Goal: Task Accomplishment & Management: Complete application form

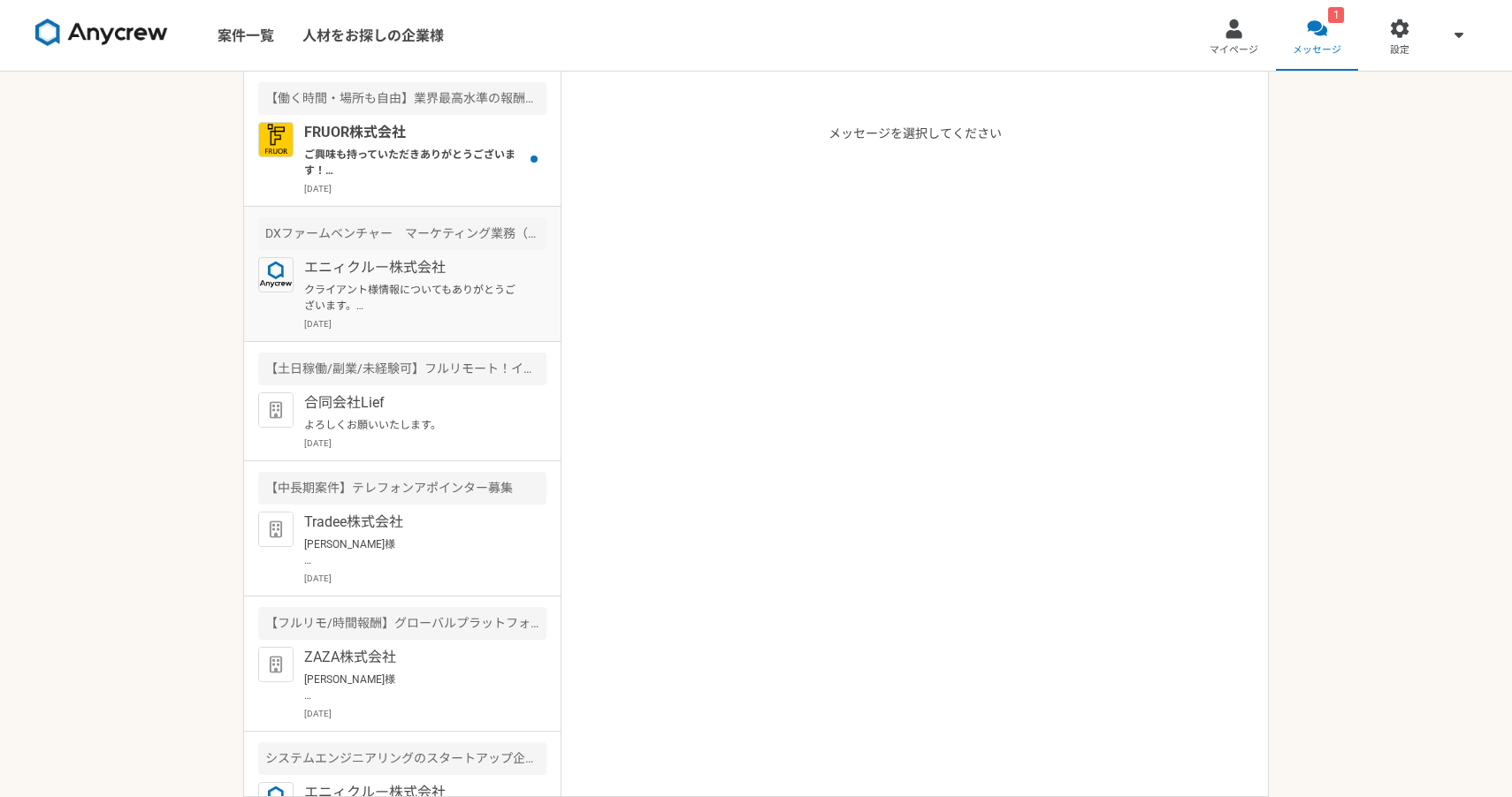
click at [398, 304] on p "クライアント様情報についてもありがとうございます。 また動きございましたらご連絡お待ちしております。" at bounding box center [414, 298] width 219 height 31
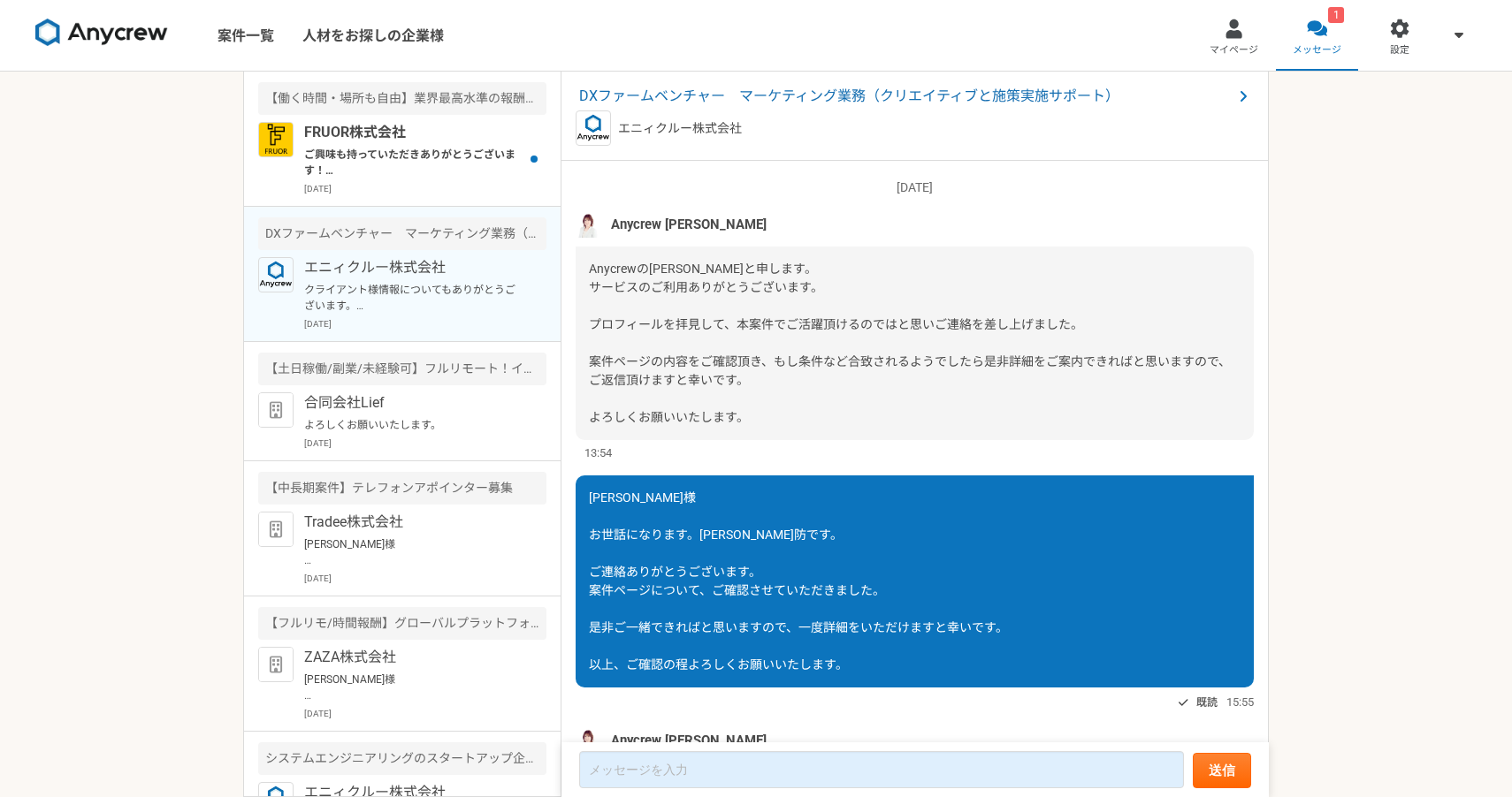
scroll to position [2547, 0]
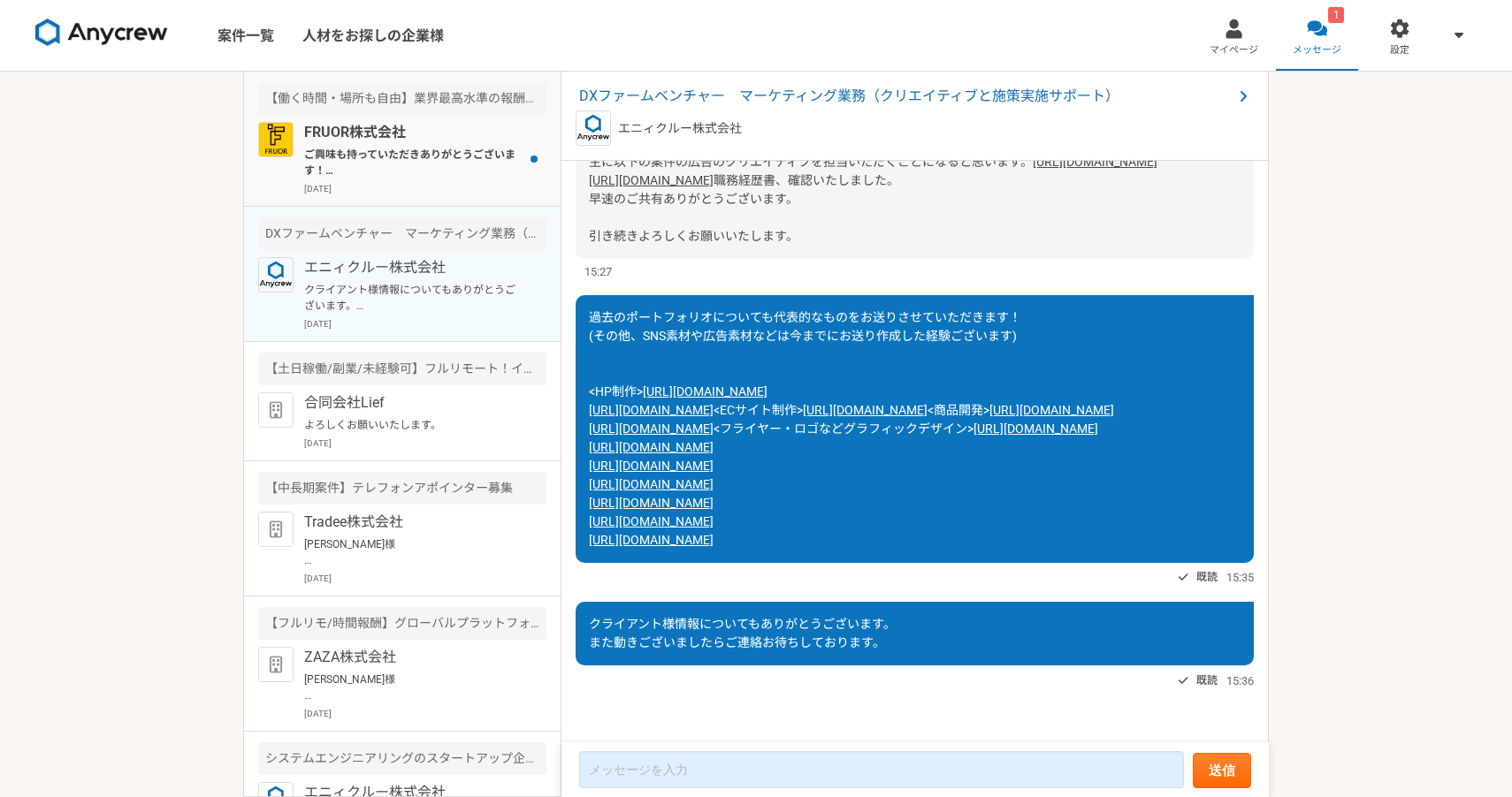
click at [449, 155] on p "ご興味も持っていただきありがとうございます！ FRUOR株式会社の[PERSON_NAME]です。 ぜひ一度オンラインにて詳細のご説明がでできればと思っており…" at bounding box center [414, 163] width 219 height 31
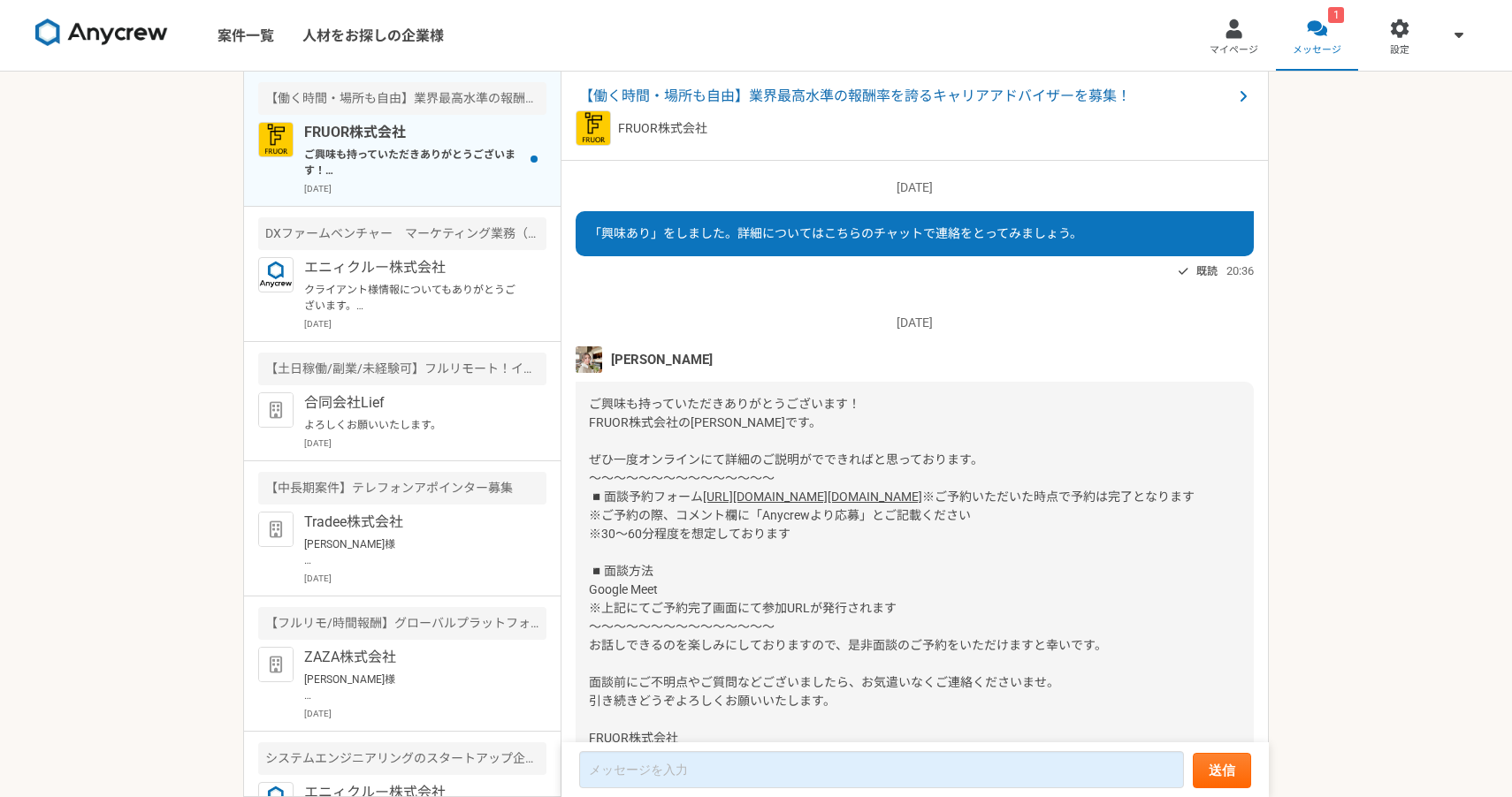
scroll to position [147, 0]
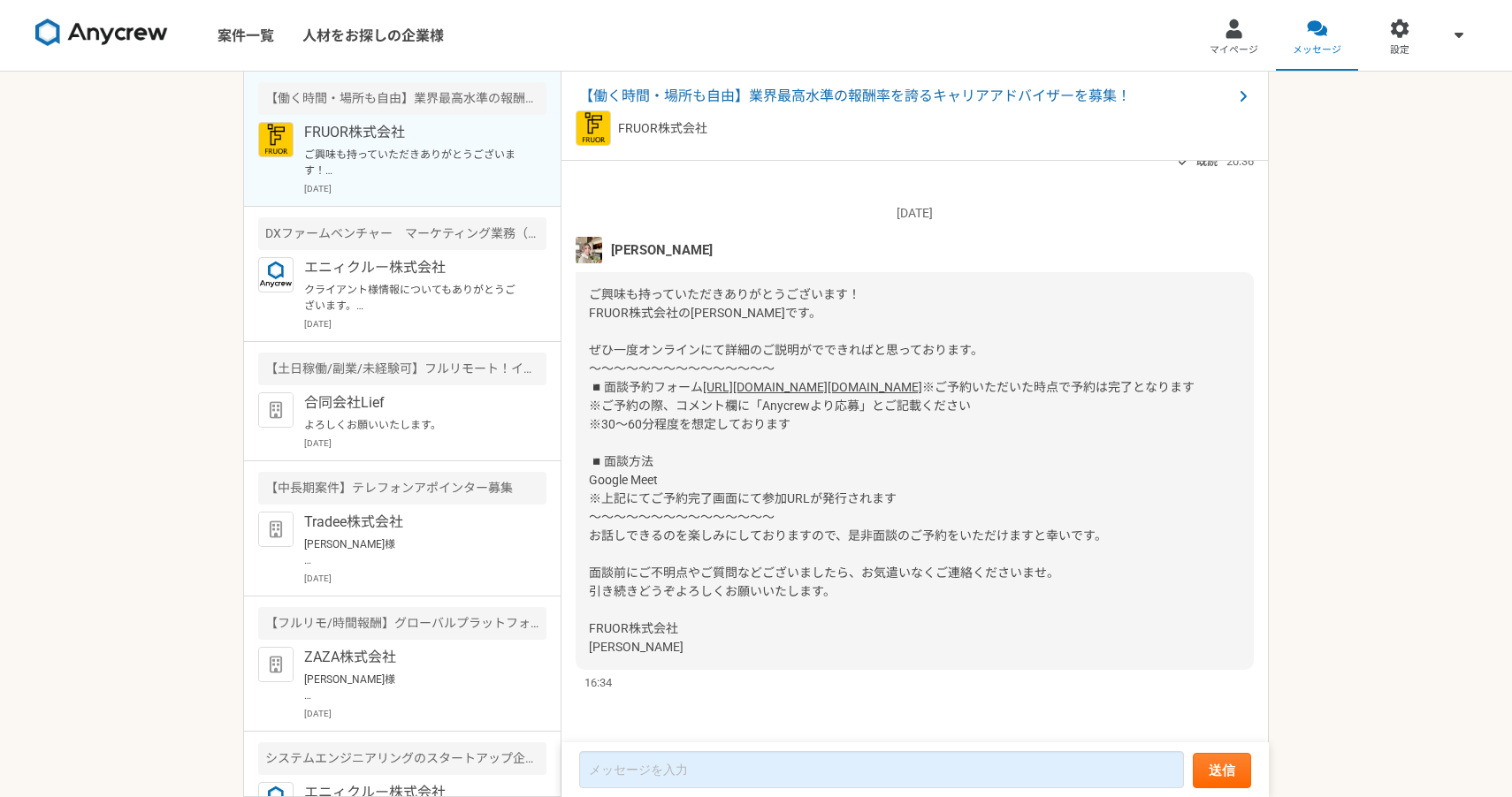
click at [590, 237] on img at bounding box center [589, 250] width 27 height 27
click at [659, 241] on span "[PERSON_NAME]" at bounding box center [662, 250] width 102 height 19
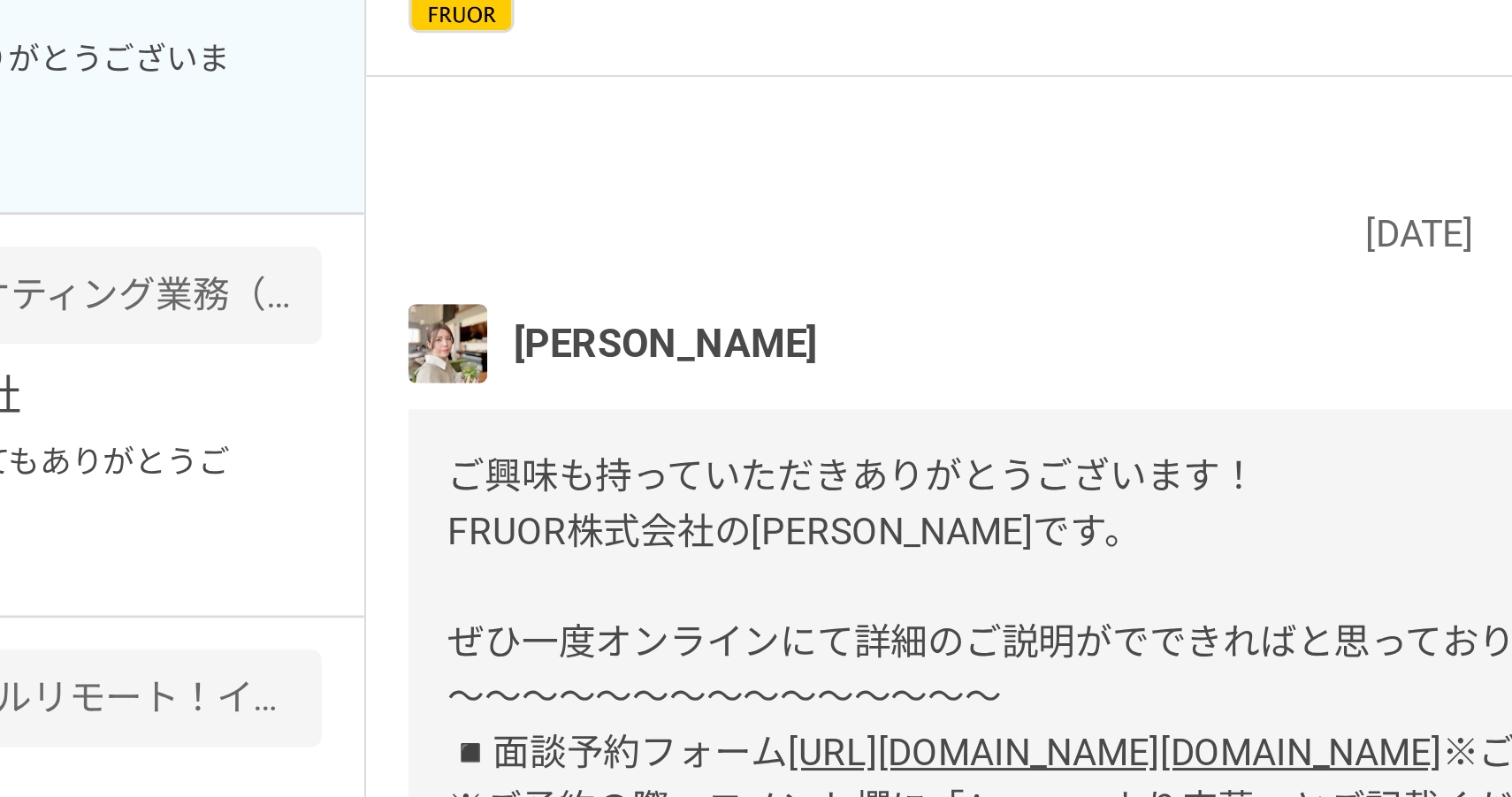
click at [620, 237] on div "[PERSON_NAME]" at bounding box center [915, 250] width 679 height 27
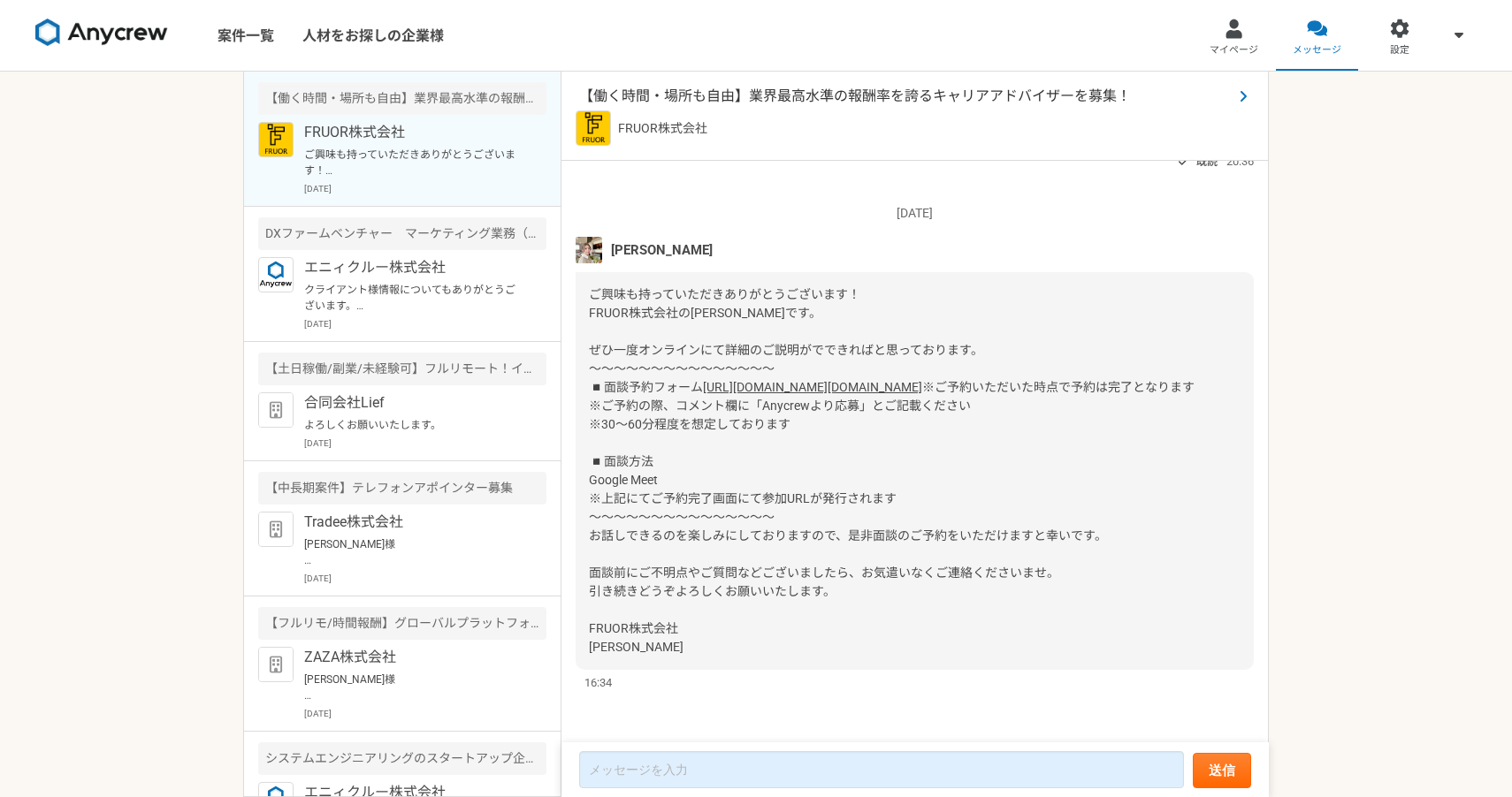
click at [1234, 104] on span at bounding box center [1243, 96] width 21 height 21
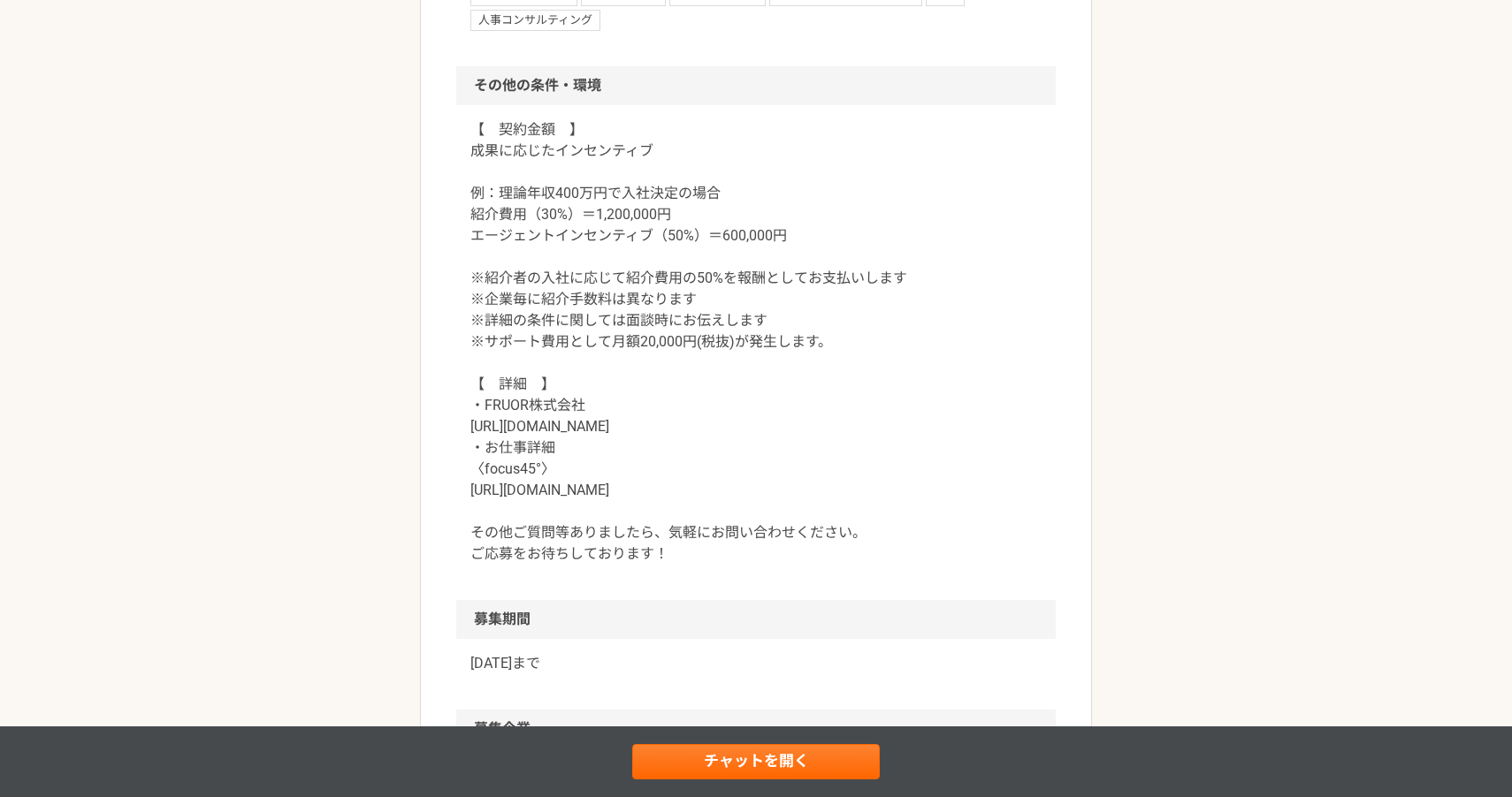
scroll to position [1716, 0]
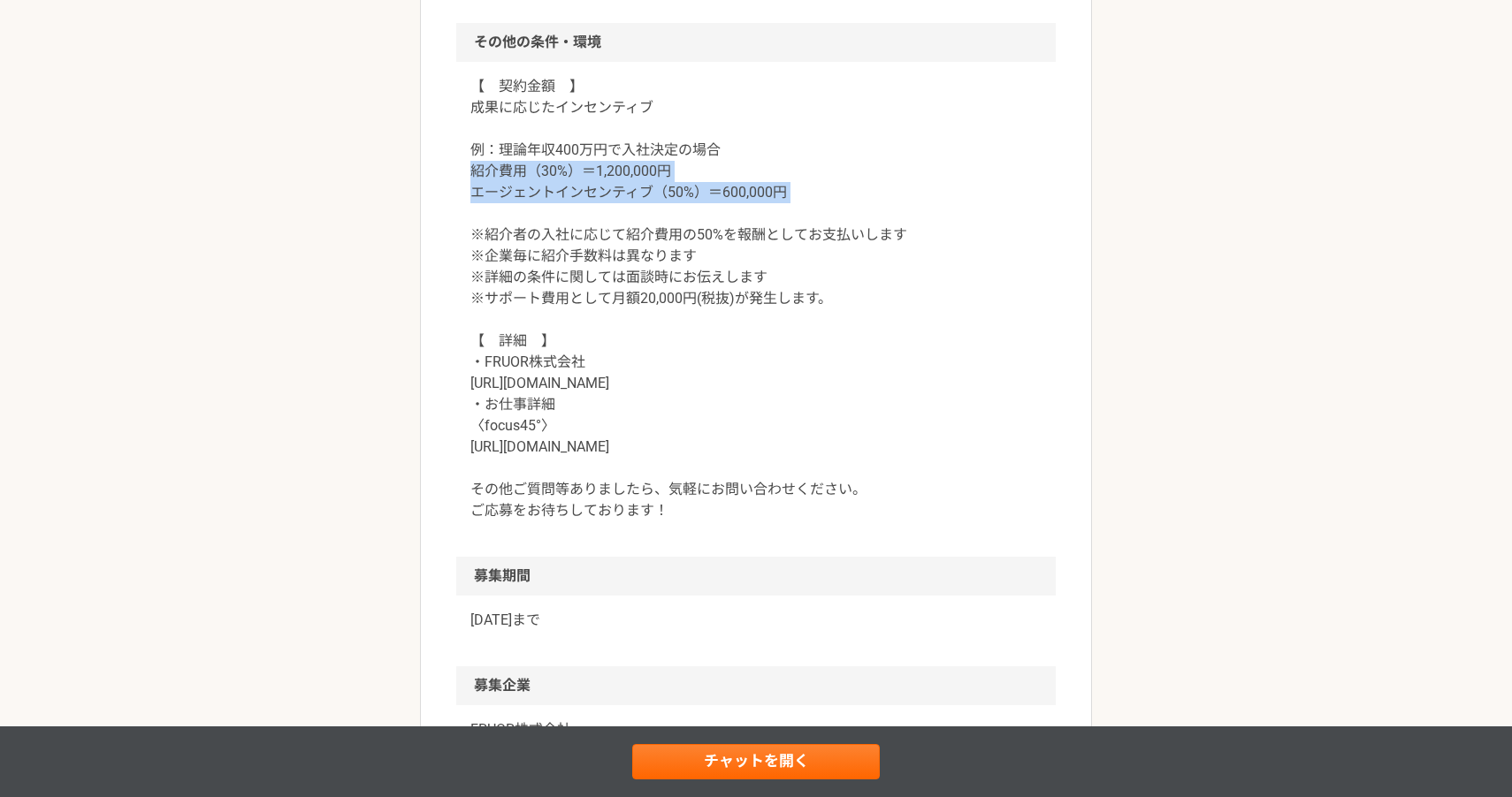
drag, startPoint x: 471, startPoint y: 174, endPoint x: 595, endPoint y: 205, distance: 127.8
click at [595, 205] on p "【　契約金額　】 成果に応じたインセンティブ 例：理論年収400万円で入社決定の場合 紹介費用（30%）＝1,200,000円 エージェントインセンティブ（5…" at bounding box center [756, 298] width 571 height 445
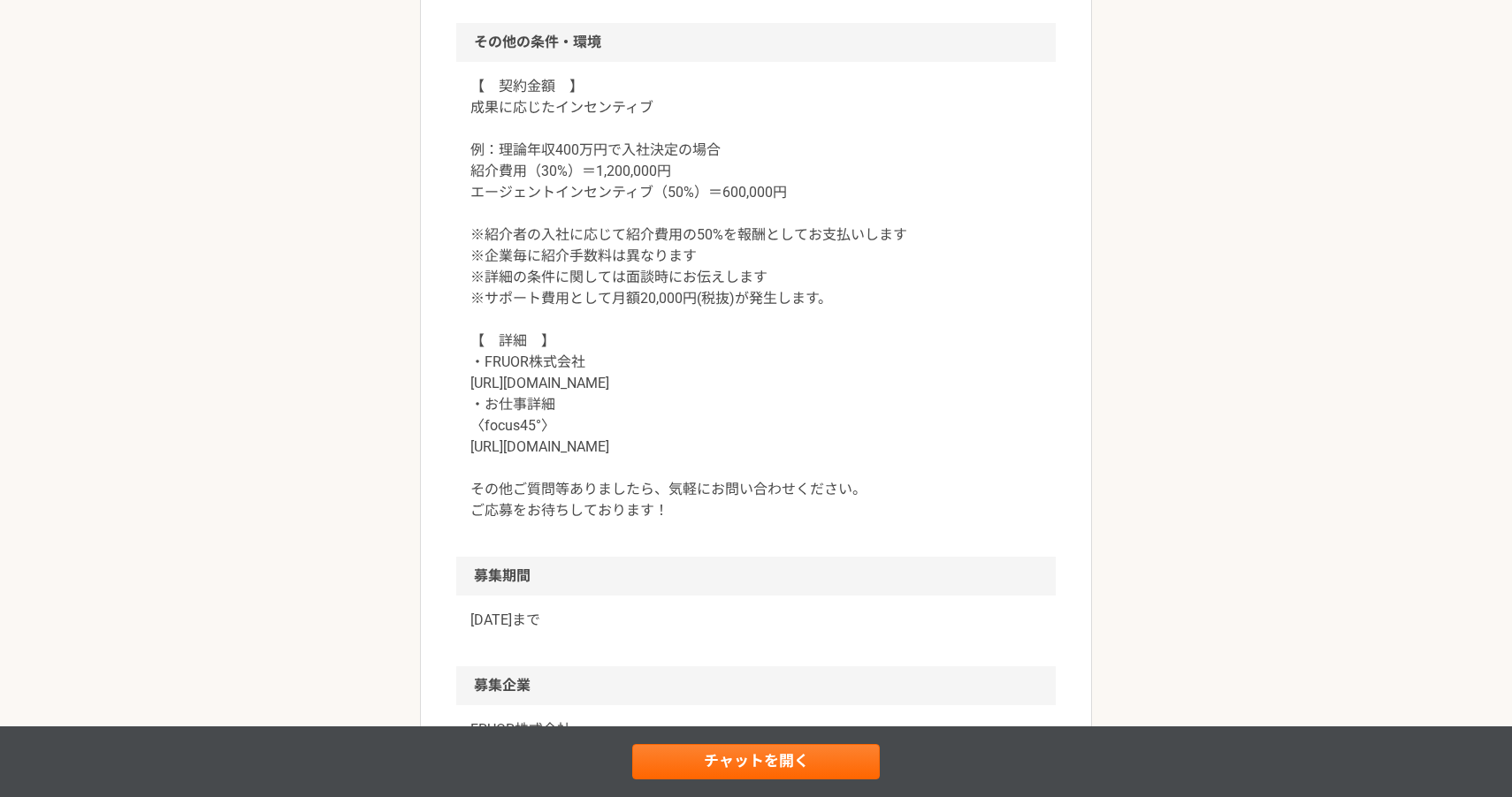
click at [773, 270] on p "【　契約金額　】 成果に応じたインセンティブ 例：理論年収400万円で入社決定の場合 紹介費用（30%）＝1,200,000円 エージェントインセンティブ（5…" at bounding box center [756, 298] width 571 height 445
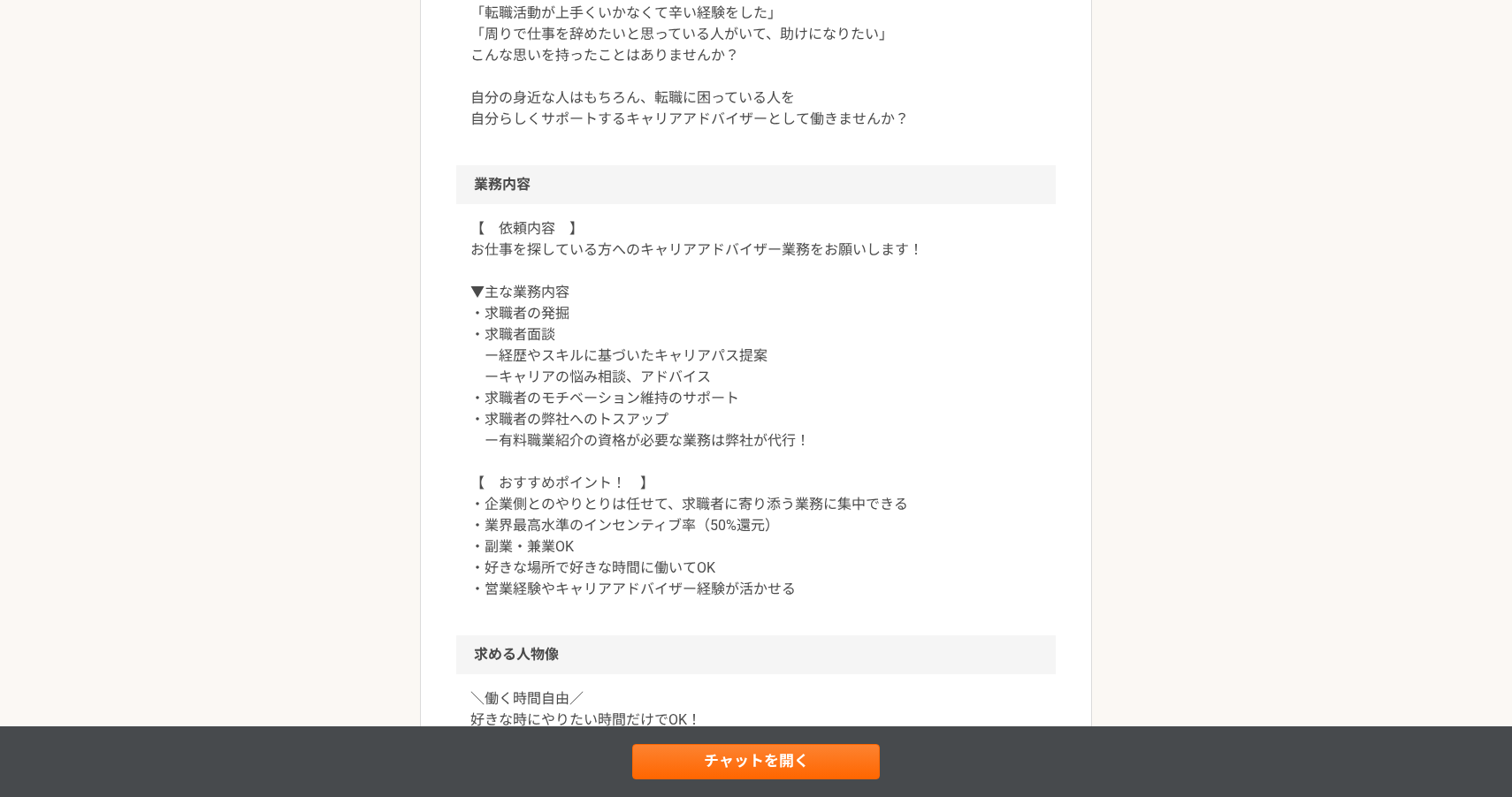
scroll to position [0, 0]
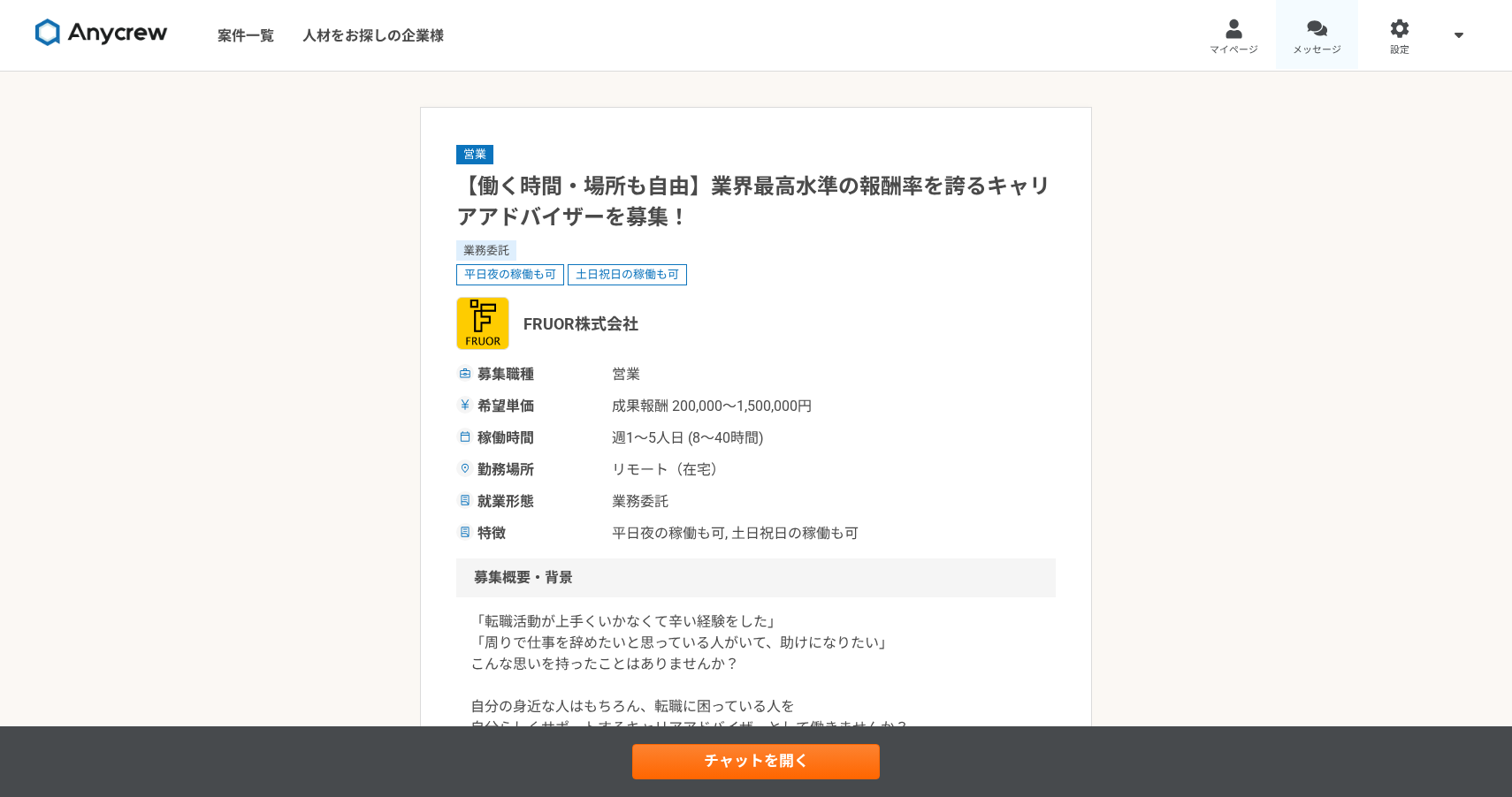
click at [1321, 51] on span "メッセージ" at bounding box center [1317, 50] width 49 height 14
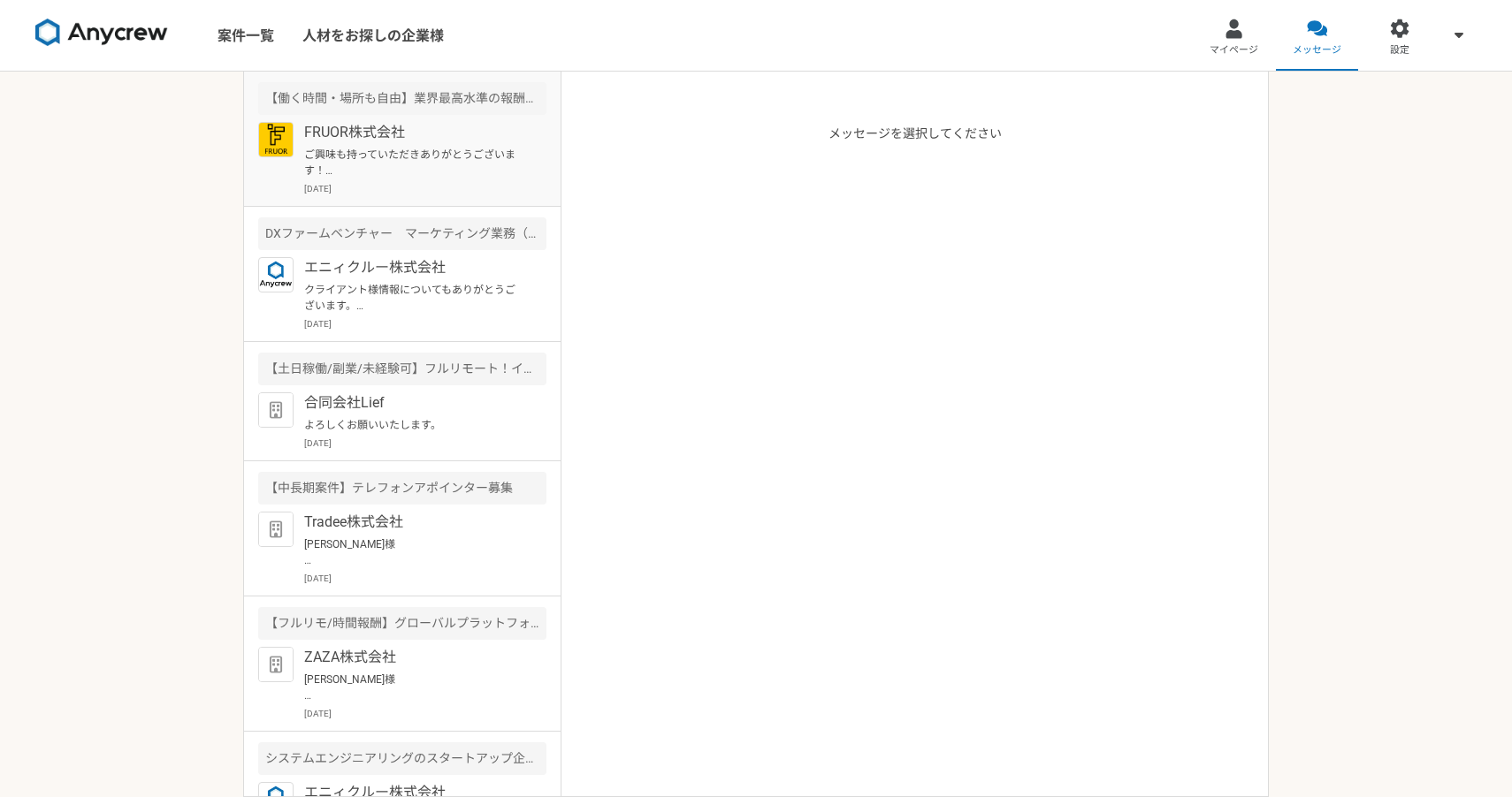
click at [463, 168] on p "ご興味も持っていただきありがとうございます！ FRUOR株式会社の[PERSON_NAME]です。 ぜひ一度オンラインにて詳細のご説明がでできればと思っており…" at bounding box center [414, 163] width 219 height 31
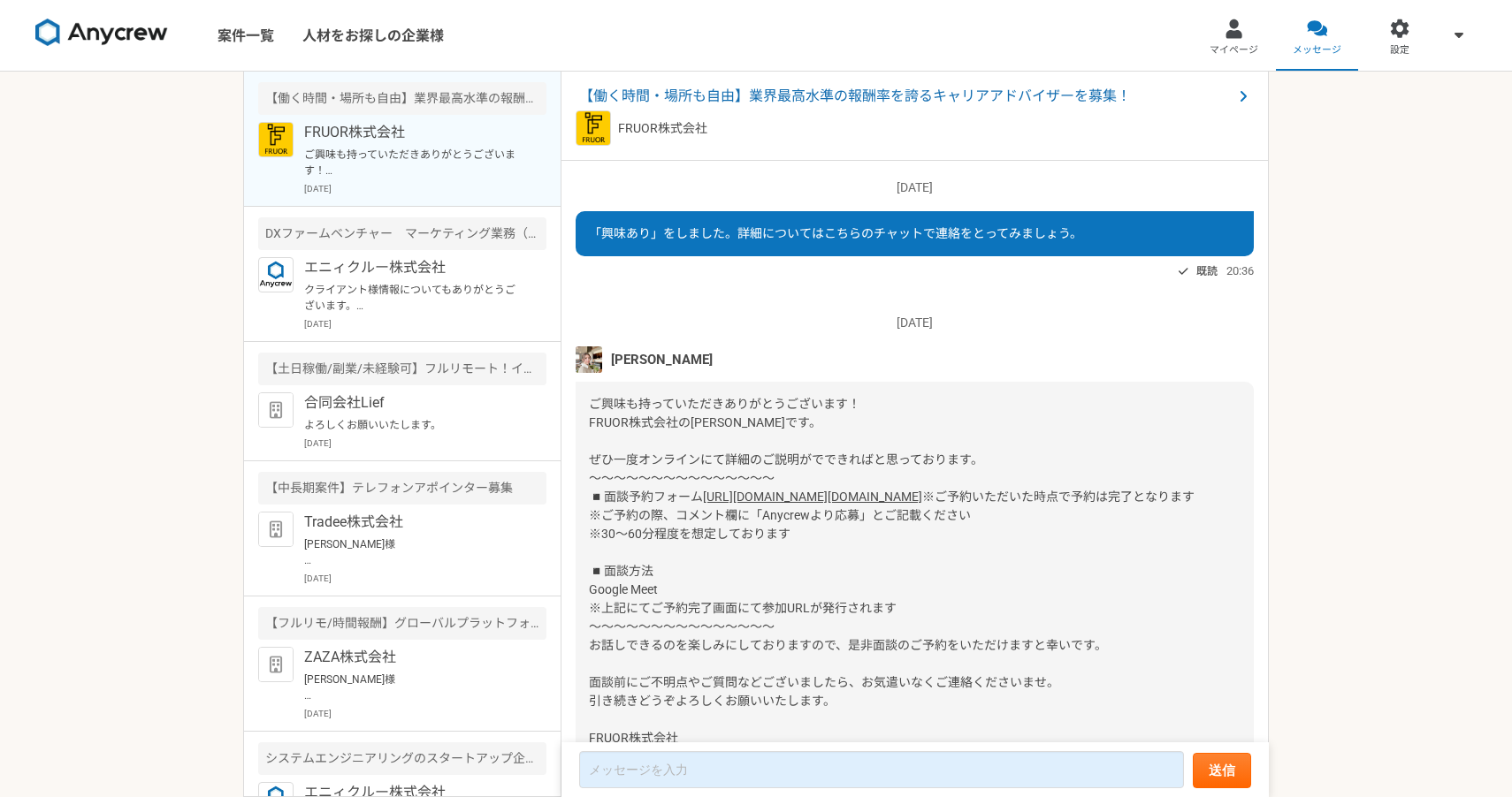
scroll to position [147, 0]
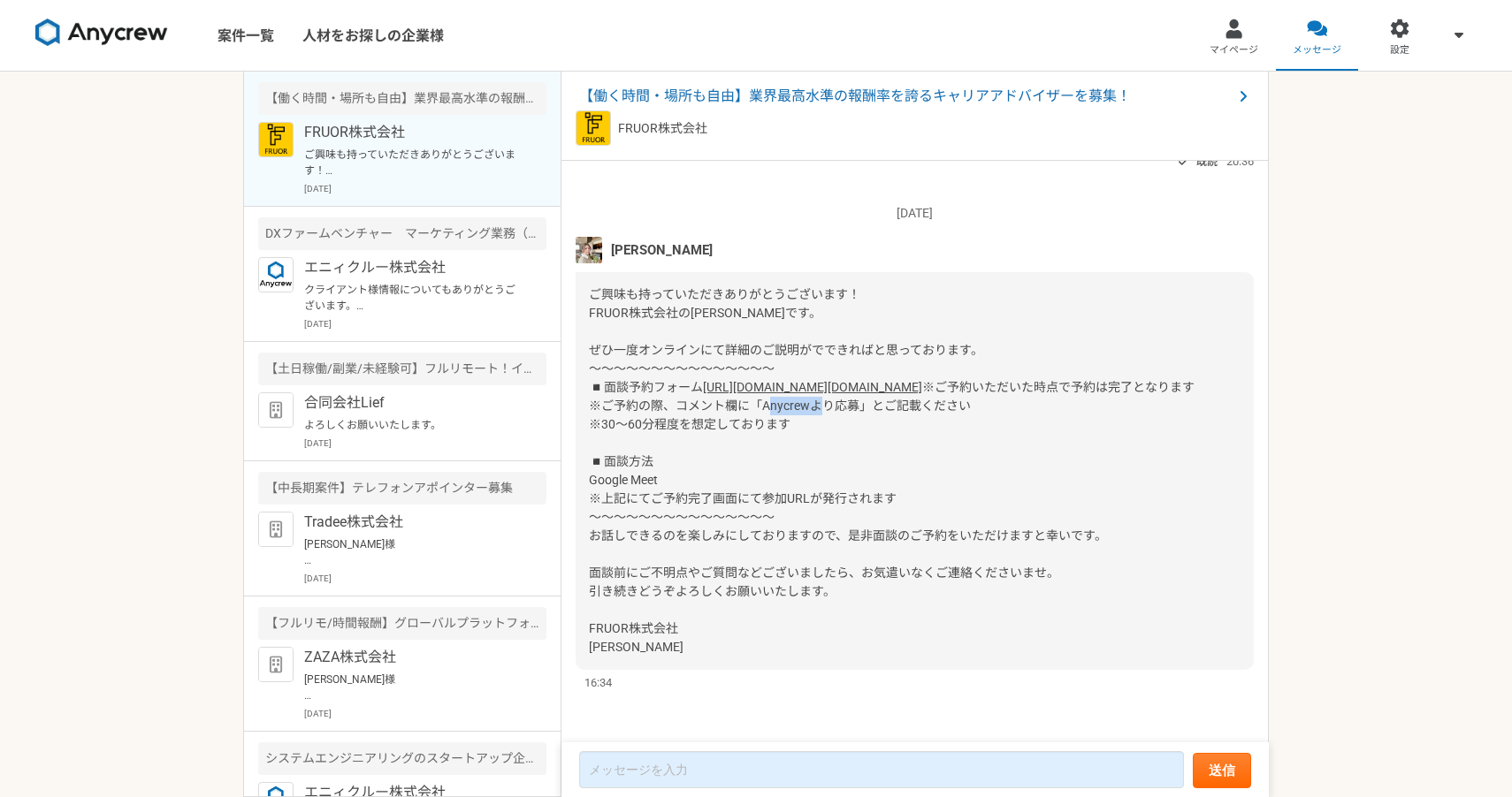
drag, startPoint x: 760, startPoint y: 406, endPoint x: 809, endPoint y: 406, distance: 49.0
click at [809, 406] on span "※ご予約いただいた時点で予約は完了となります ※ご予約の際、コメント欄に「Anycrewより応募」とご記載ください ※30〜60分程度を想定しております ◾️…" at bounding box center [892, 517] width 606 height 274
copy span "Anycrew"
click at [827, 380] on link "[URL][DOMAIN_NAME][DOMAIN_NAME]" at bounding box center [812, 387] width 219 height 14
click at [993, 470] on div "ご興味も持っていただきありがとうございます！ FRUOR株式会社の[PERSON_NAME]です。 ぜひ一度オンラインにて詳細のご説明がでできればと思っており…" at bounding box center [915, 471] width 679 height 398
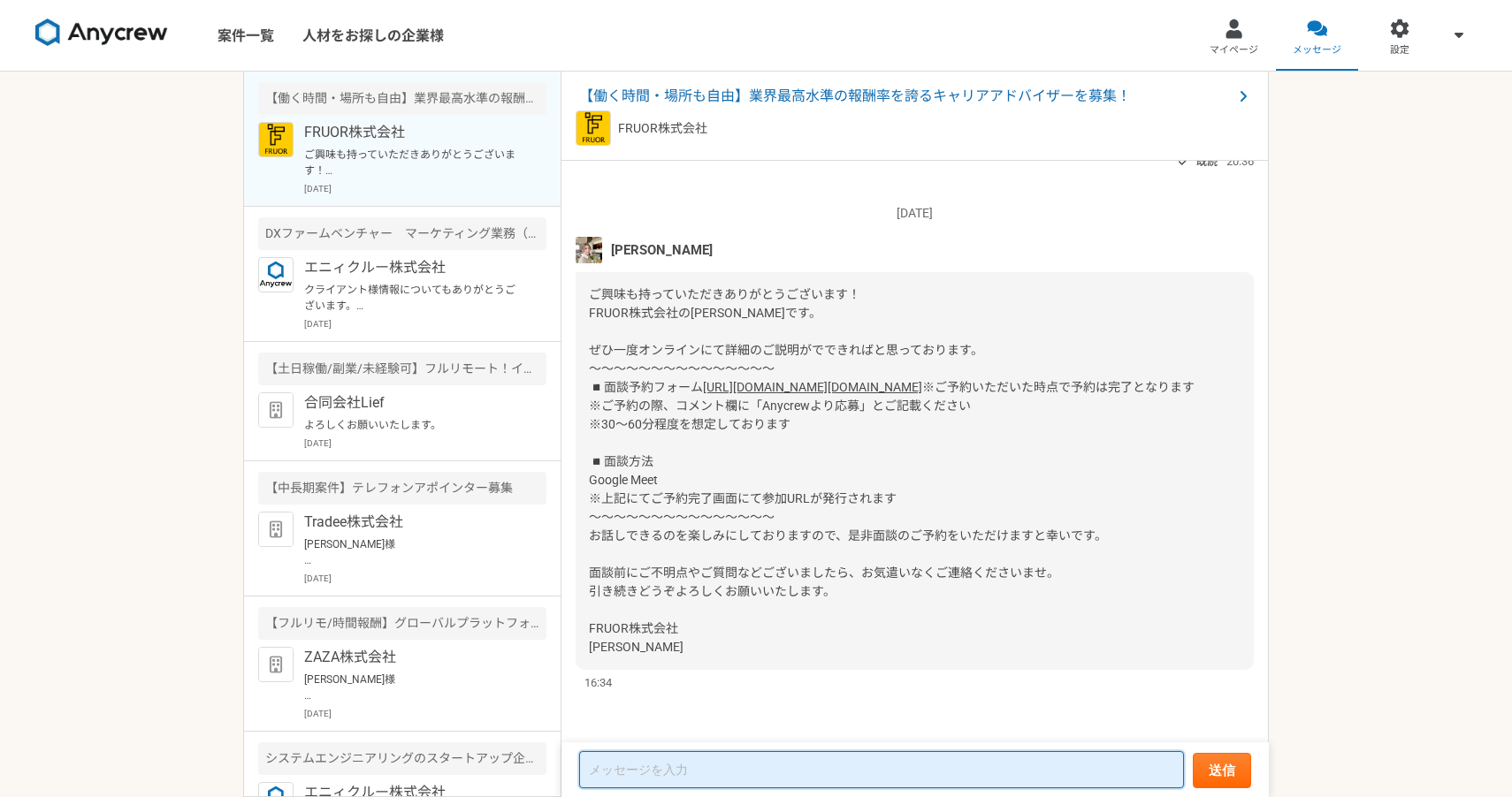
click at [670, 771] on textarea at bounding box center [881, 770] width 605 height 37
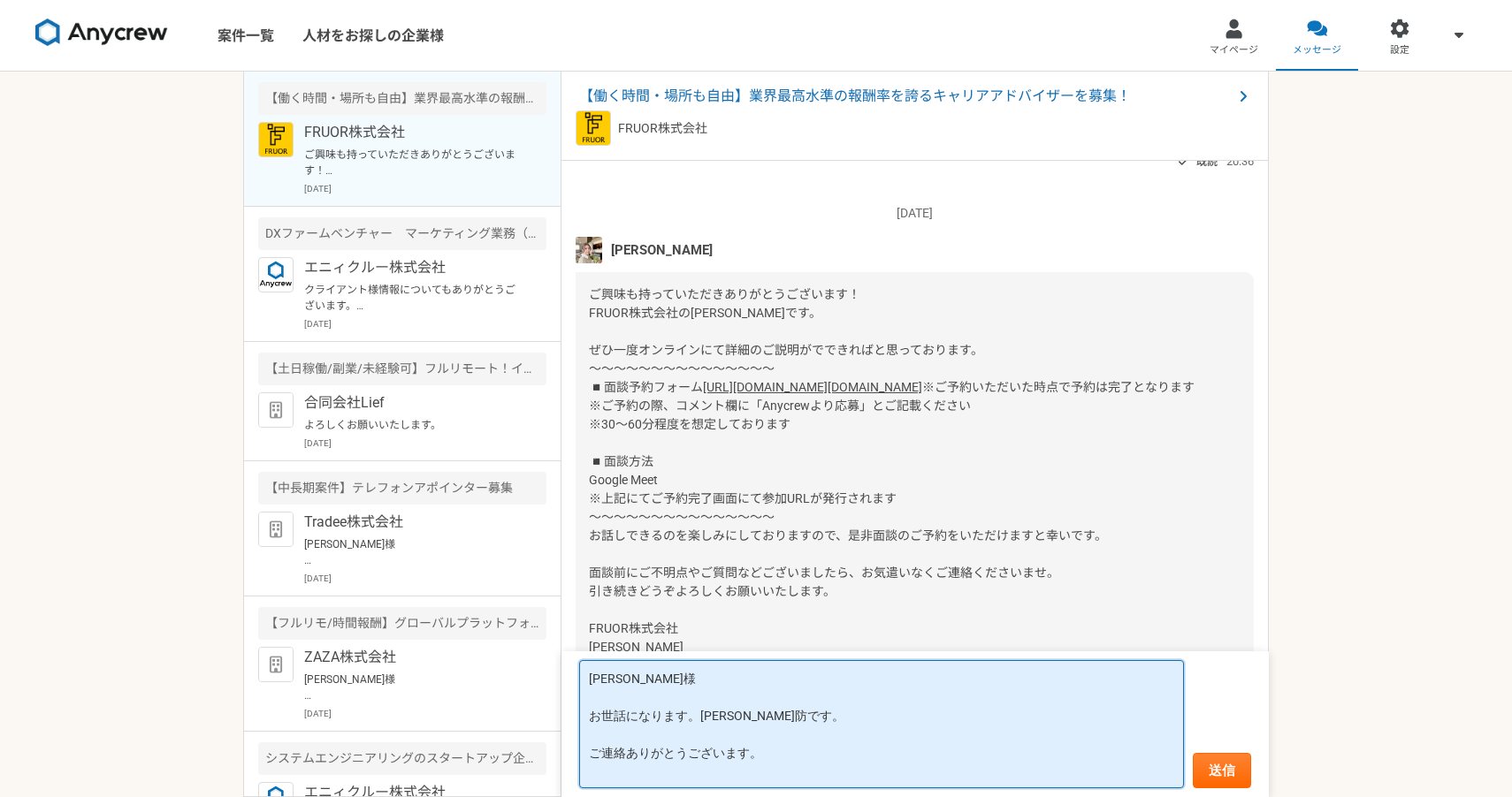
paste textarea "[DATE] 17:00 - 18:00"
click at [768, 753] on textarea "[PERSON_NAME]様 お世話になります。[PERSON_NAME]防です。 ご連絡ありがとうございます。 [DATE] 17:00 - 18:00" at bounding box center [881, 724] width 605 height 128
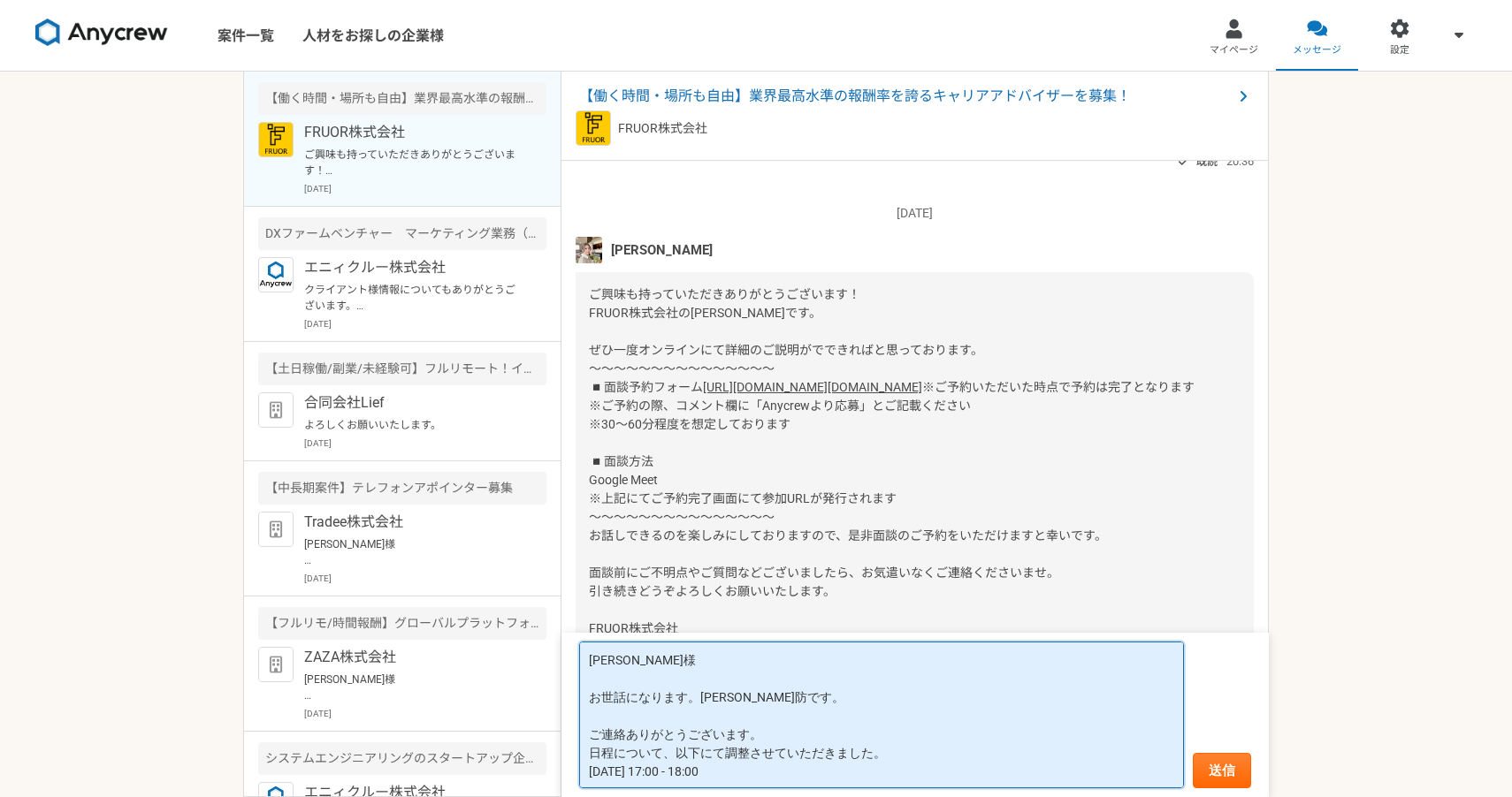
click at [856, 766] on textarea "[PERSON_NAME]様 お世話になります。[PERSON_NAME]防です。 ご連絡ありがとうございます。 日程について、以下にて調整させていただきまし…" at bounding box center [881, 715] width 605 height 147
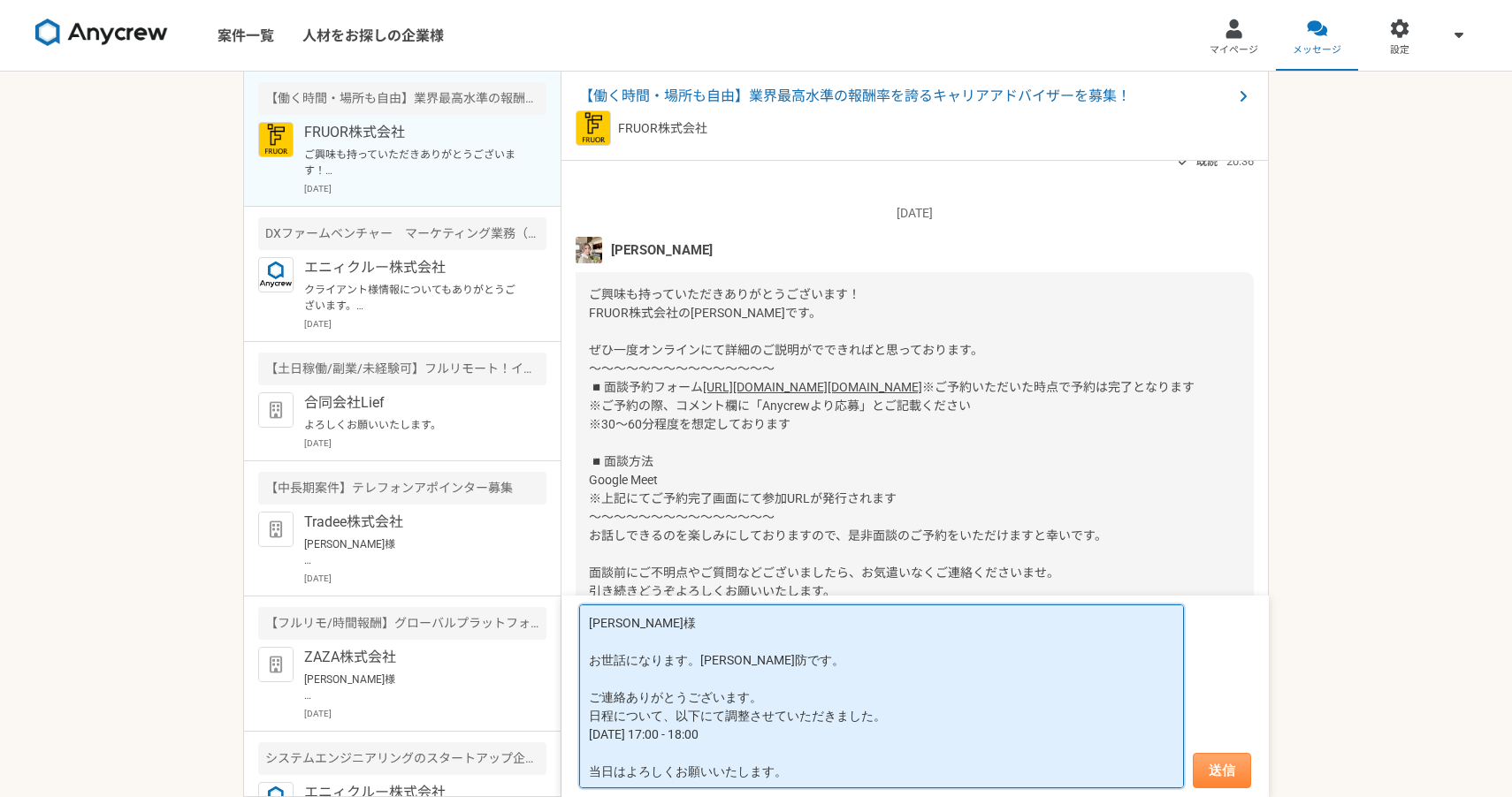
type textarea "[PERSON_NAME]様 お世話になります。[PERSON_NAME]防です。 ご連絡ありがとうございます。 日程について、以下にて調整させていただきまし…"
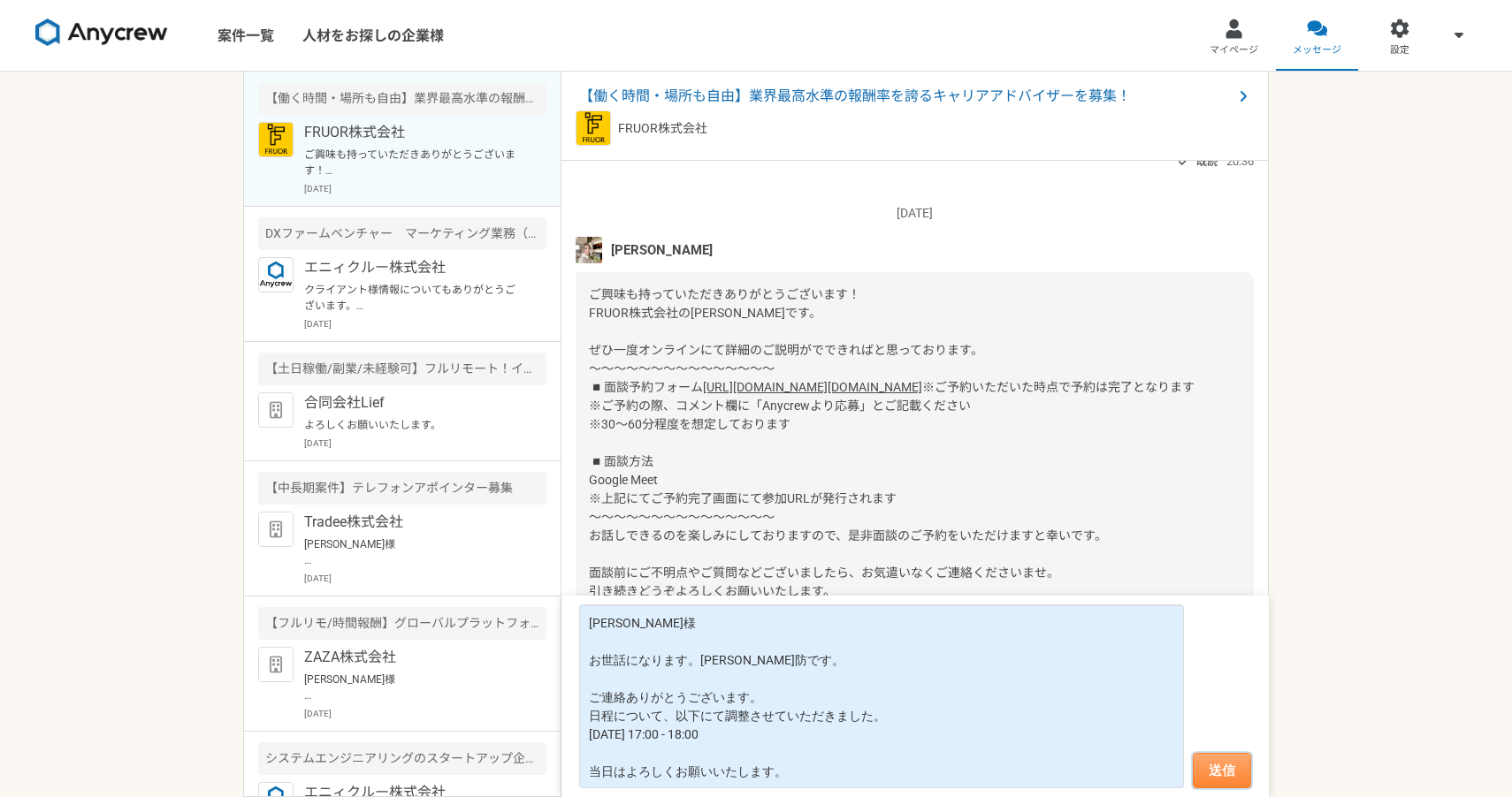
click at [1215, 766] on button "送信" at bounding box center [1221, 771] width 58 height 35
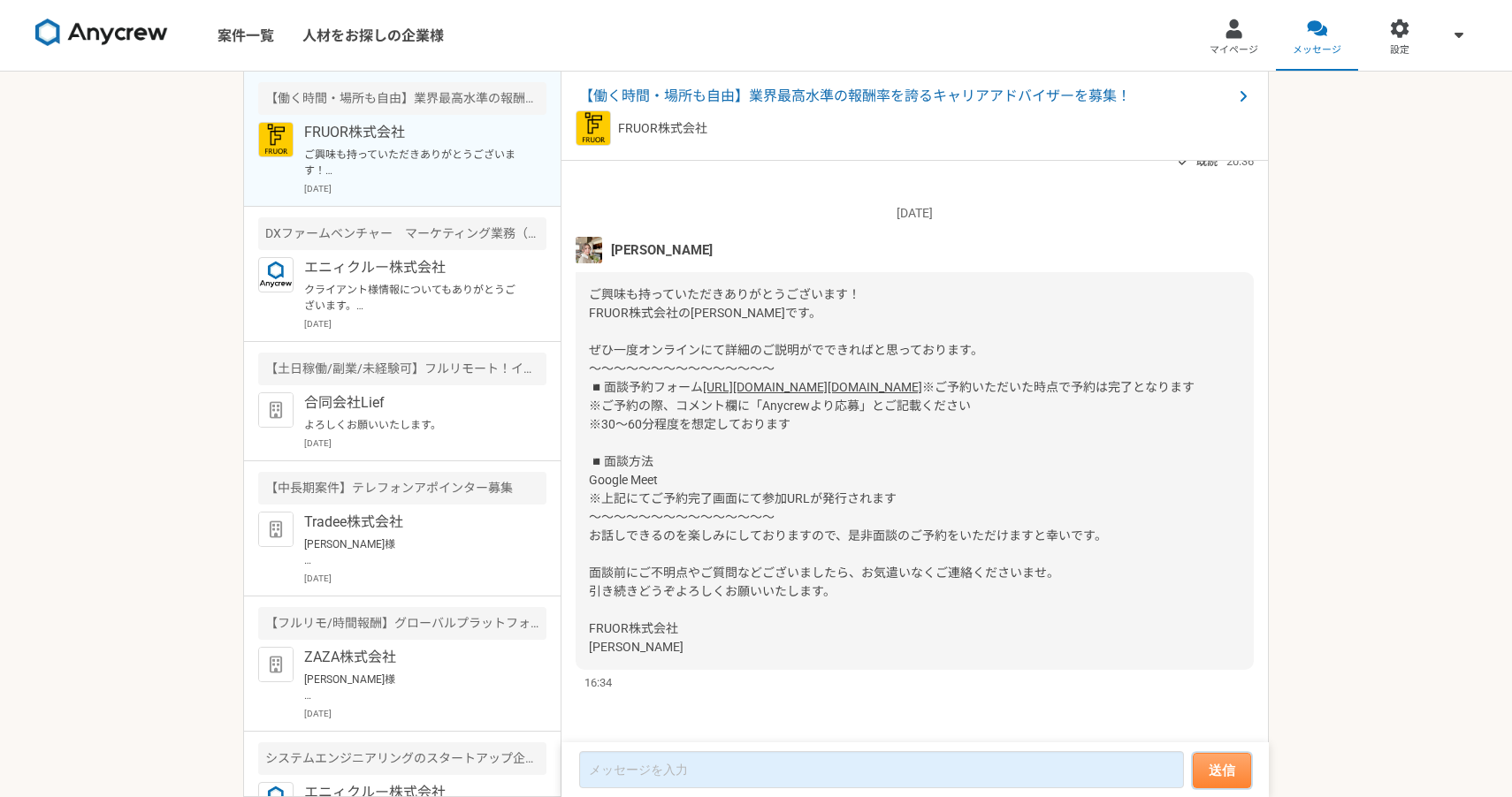
scroll to position [376, 0]
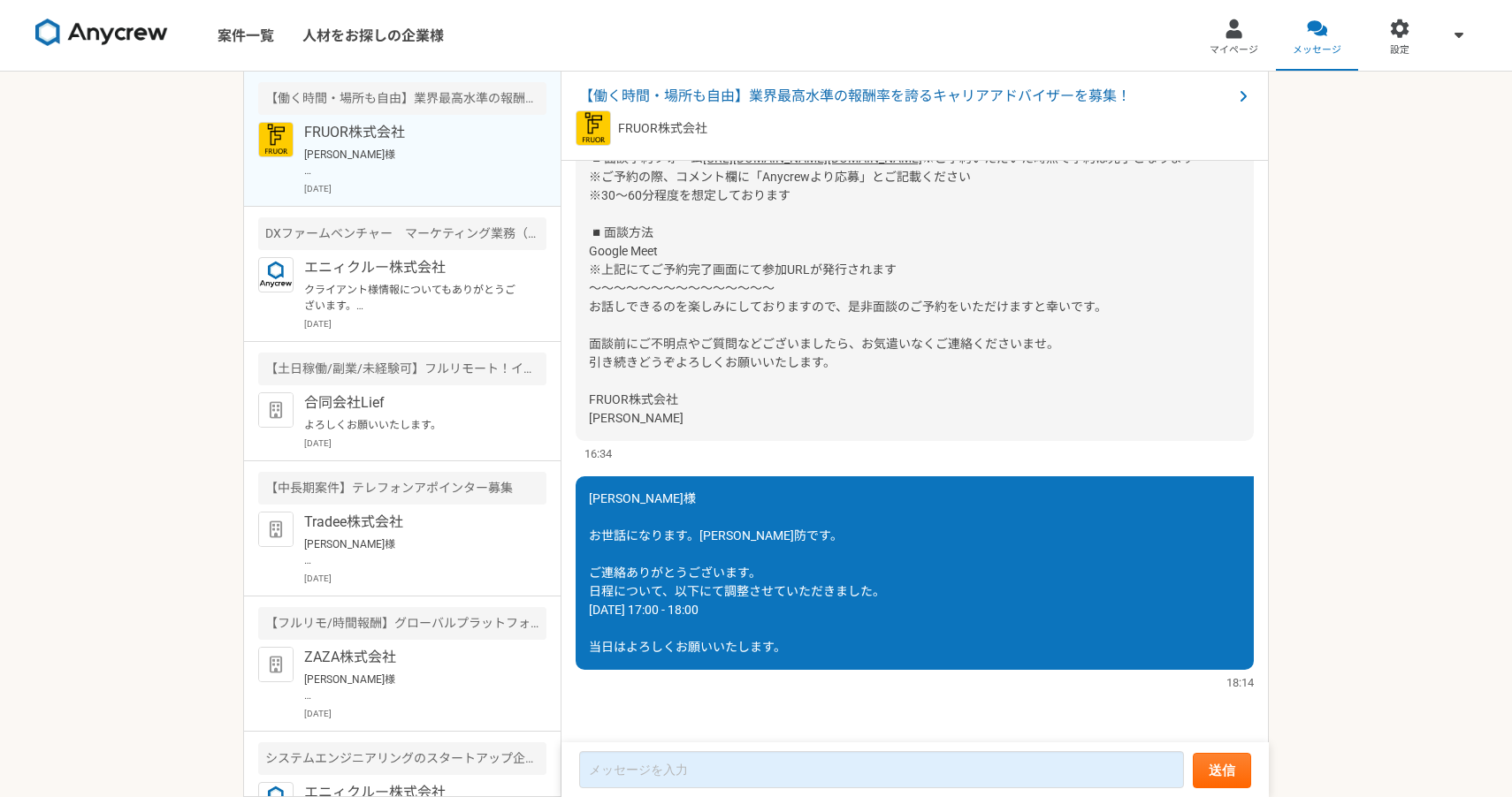
click at [121, 33] on img at bounding box center [101, 32] width 132 height 29
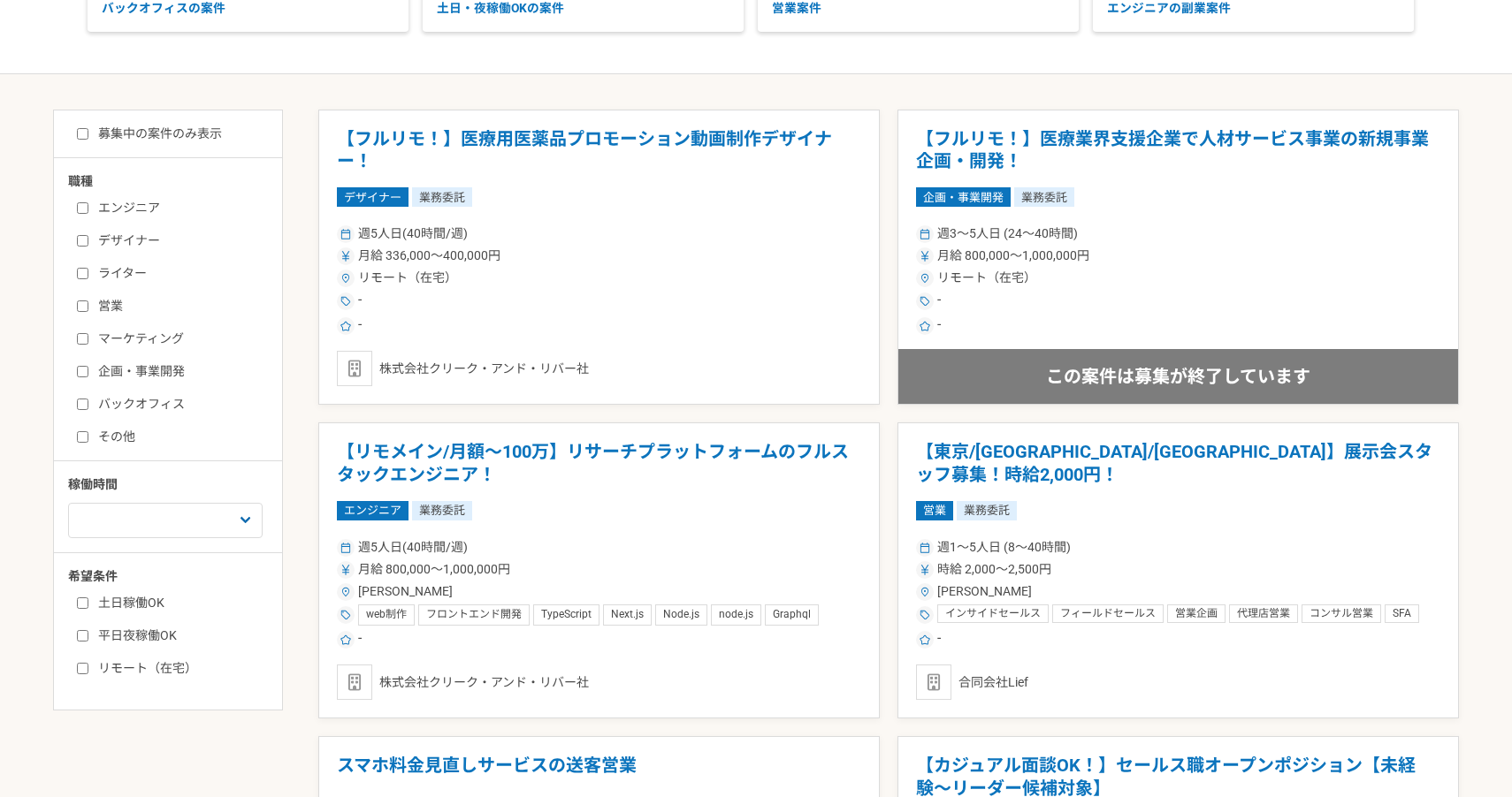
scroll to position [355, 0]
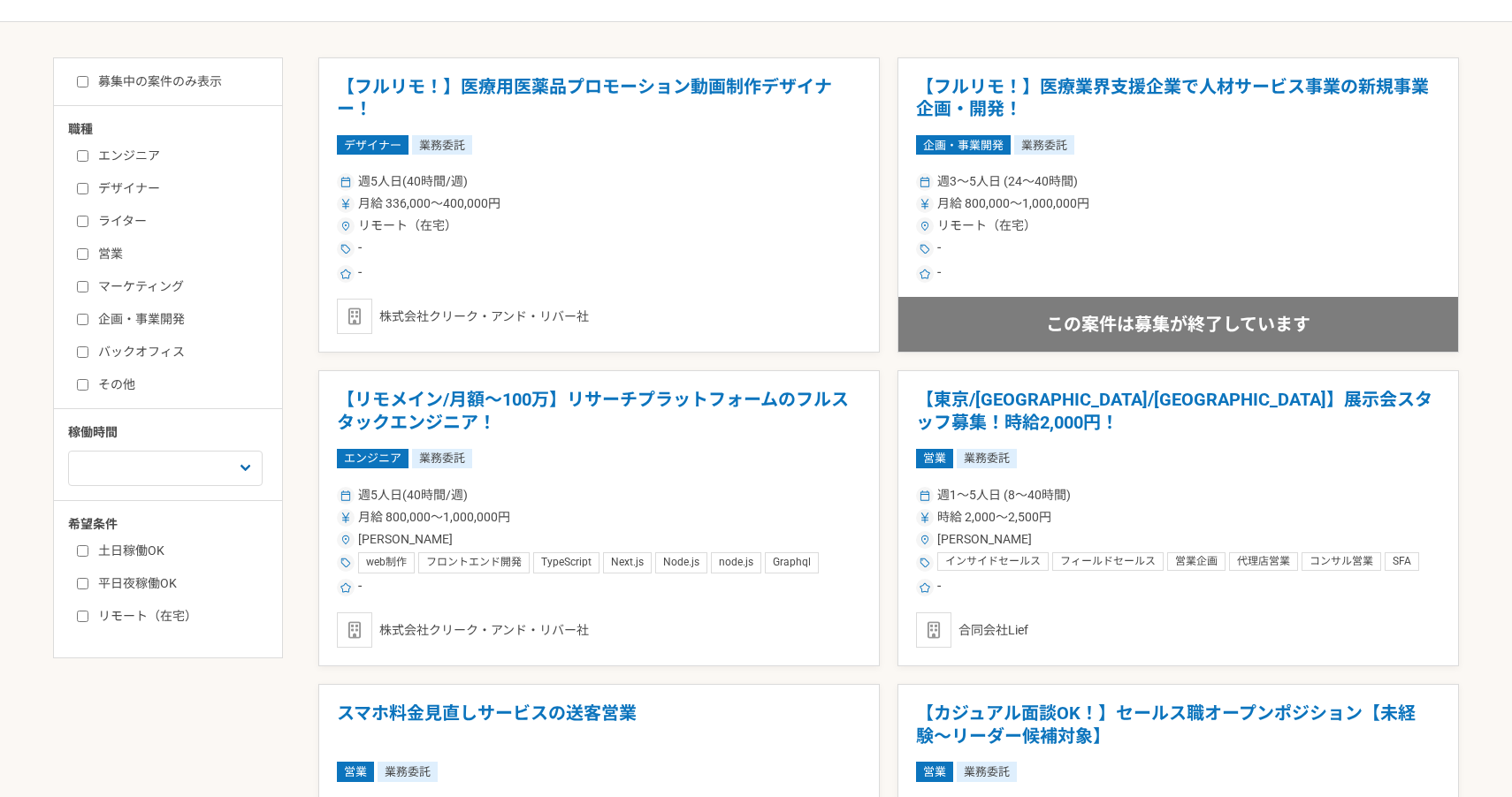
click at [86, 616] on input "リモート（在宅）" at bounding box center [82, 616] width 11 height 11
checkbox input "true"
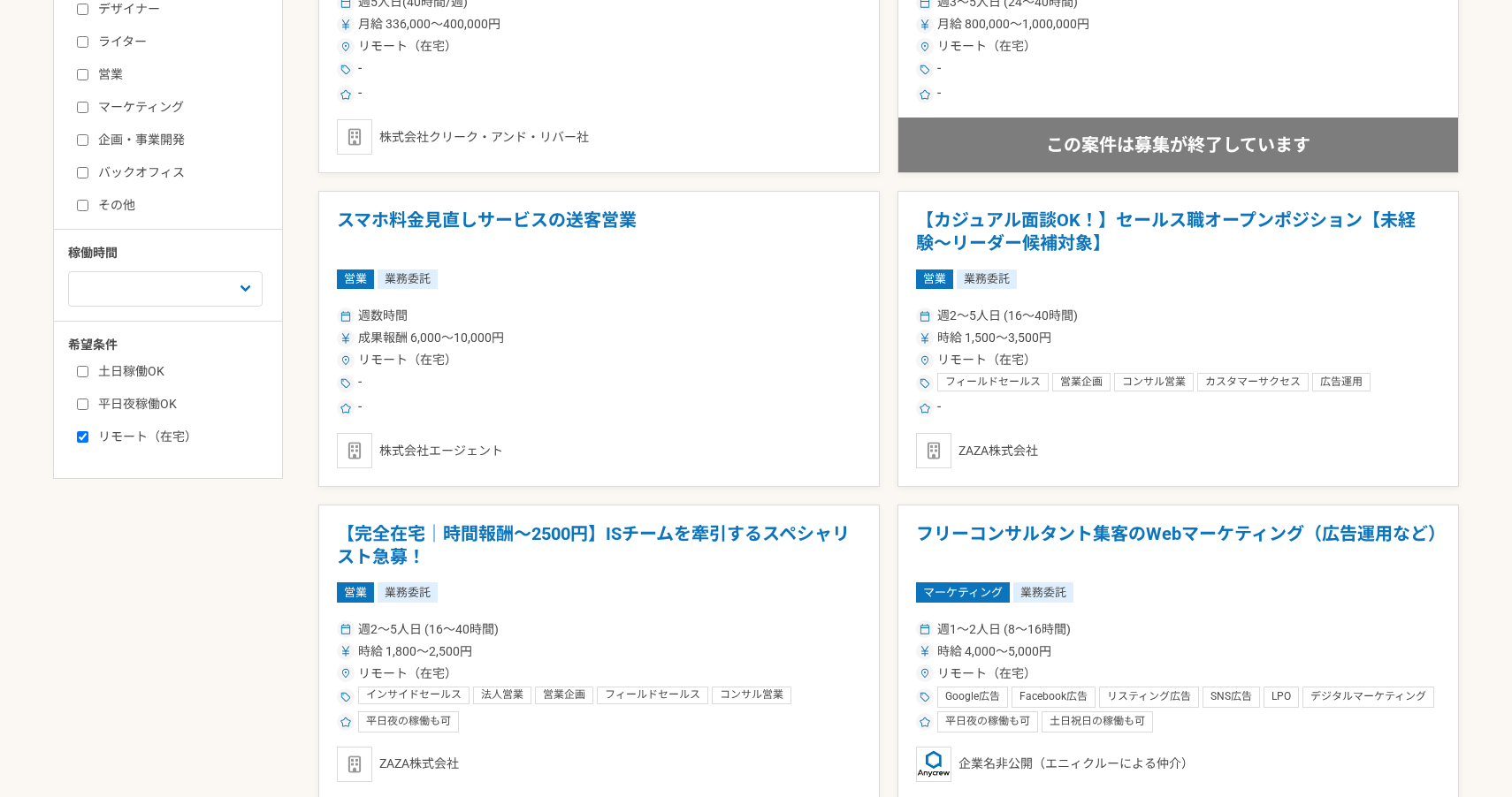
scroll to position [539, 0]
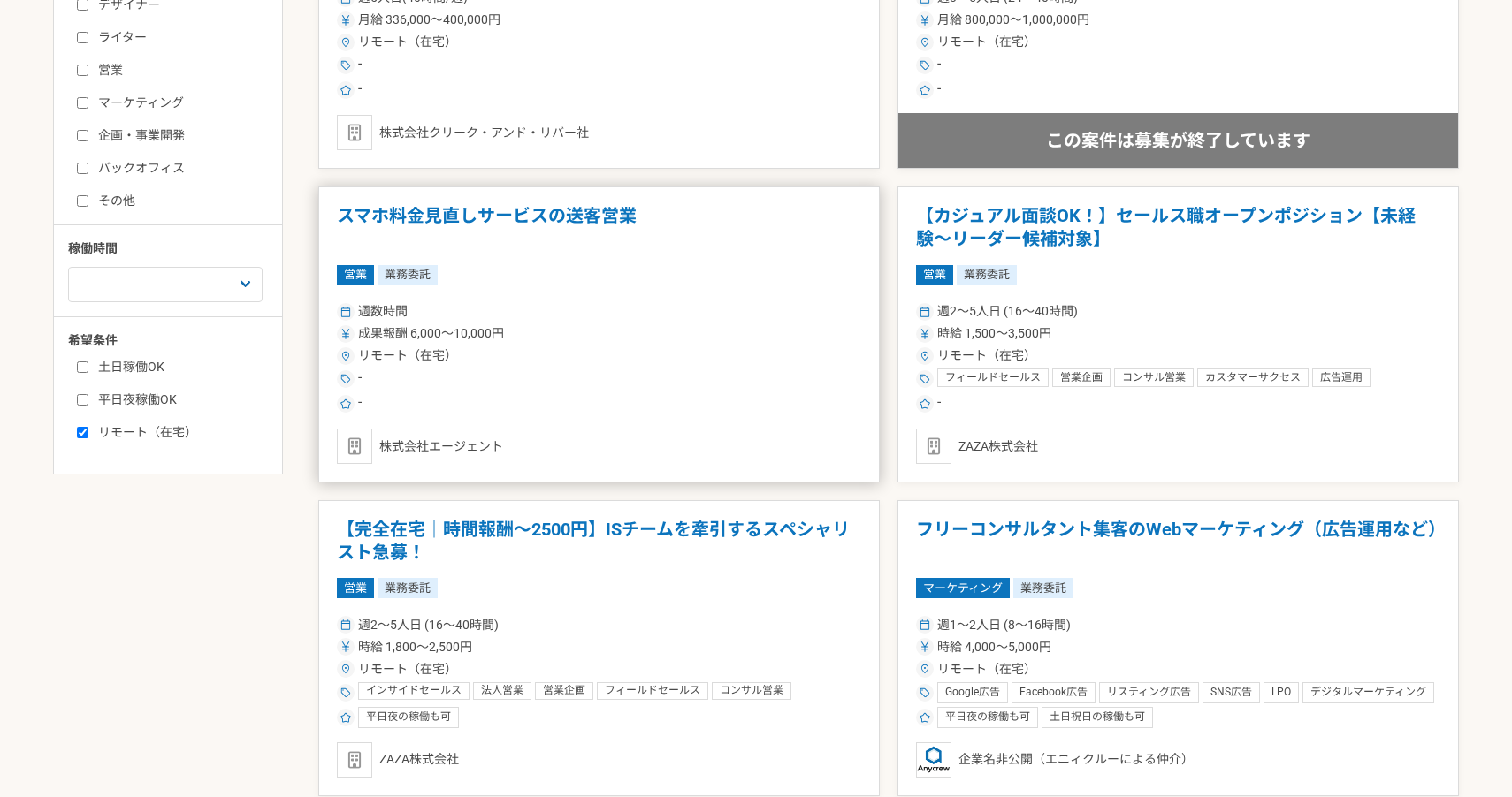
click at [695, 364] on div "週数時間 成果報酬 6,000〜10,000円 リモート（在宅） - -" at bounding box center [599, 356] width 524 height 116
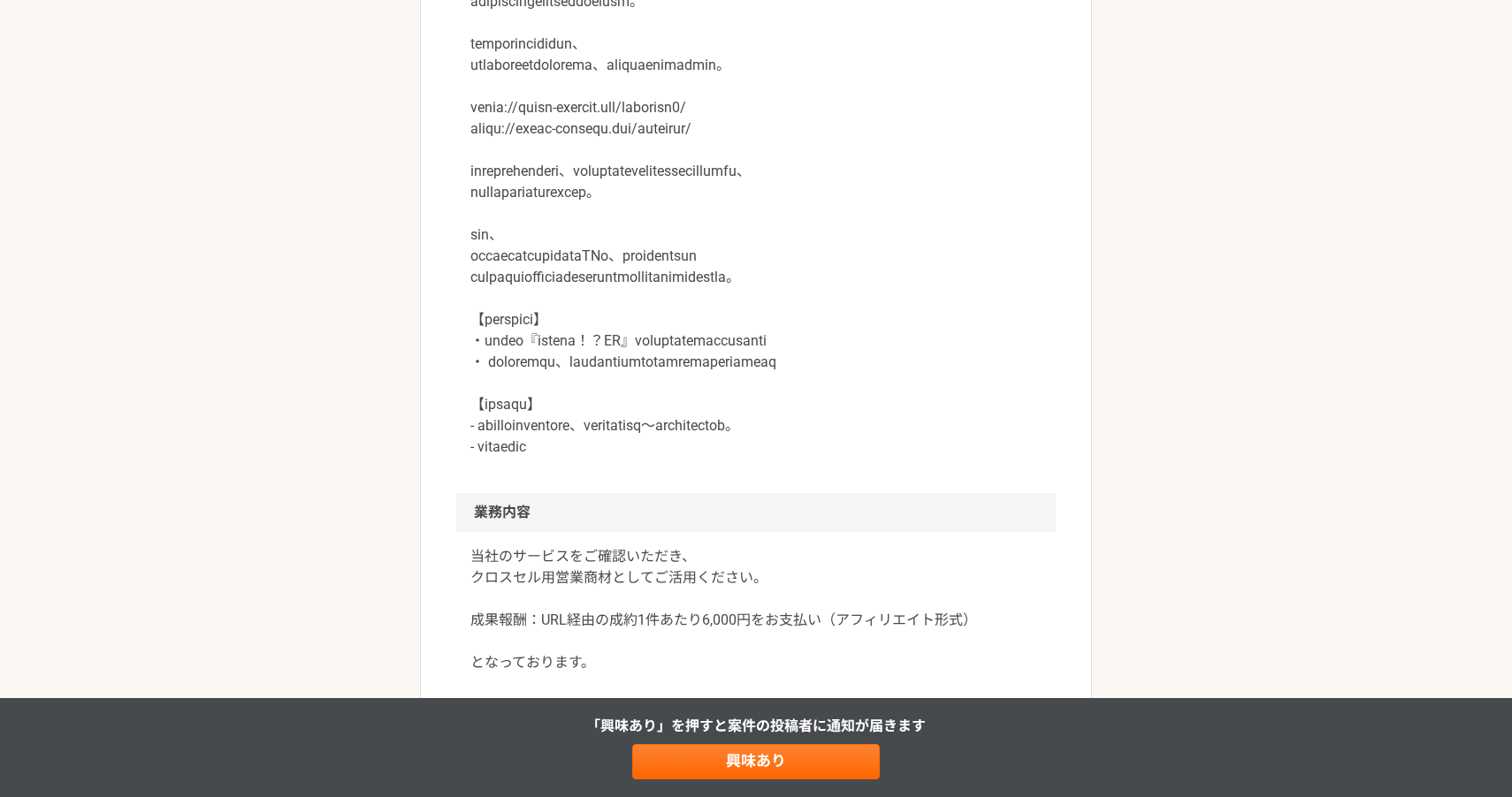
scroll to position [599, 0]
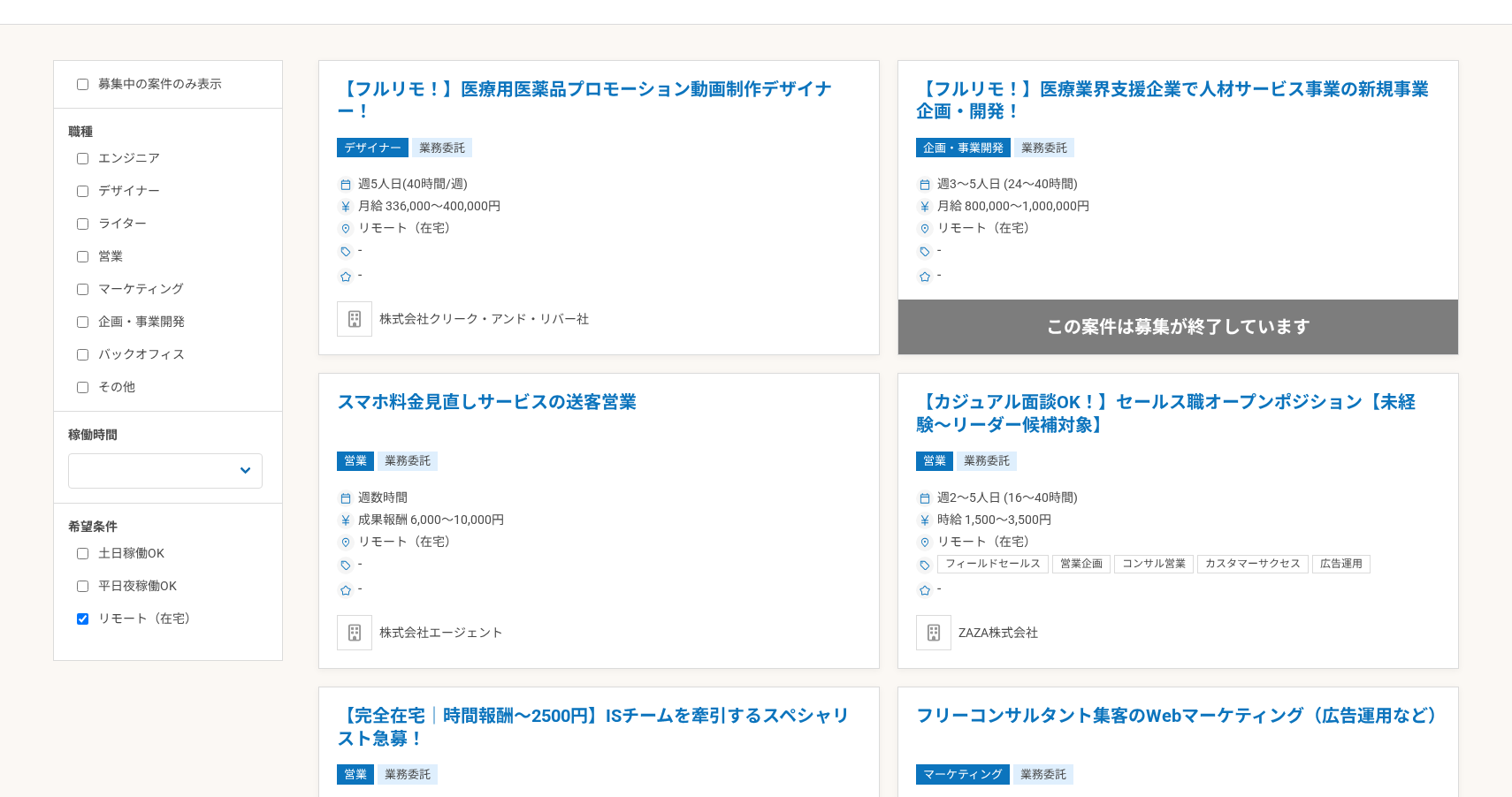
scroll to position [427, 0]
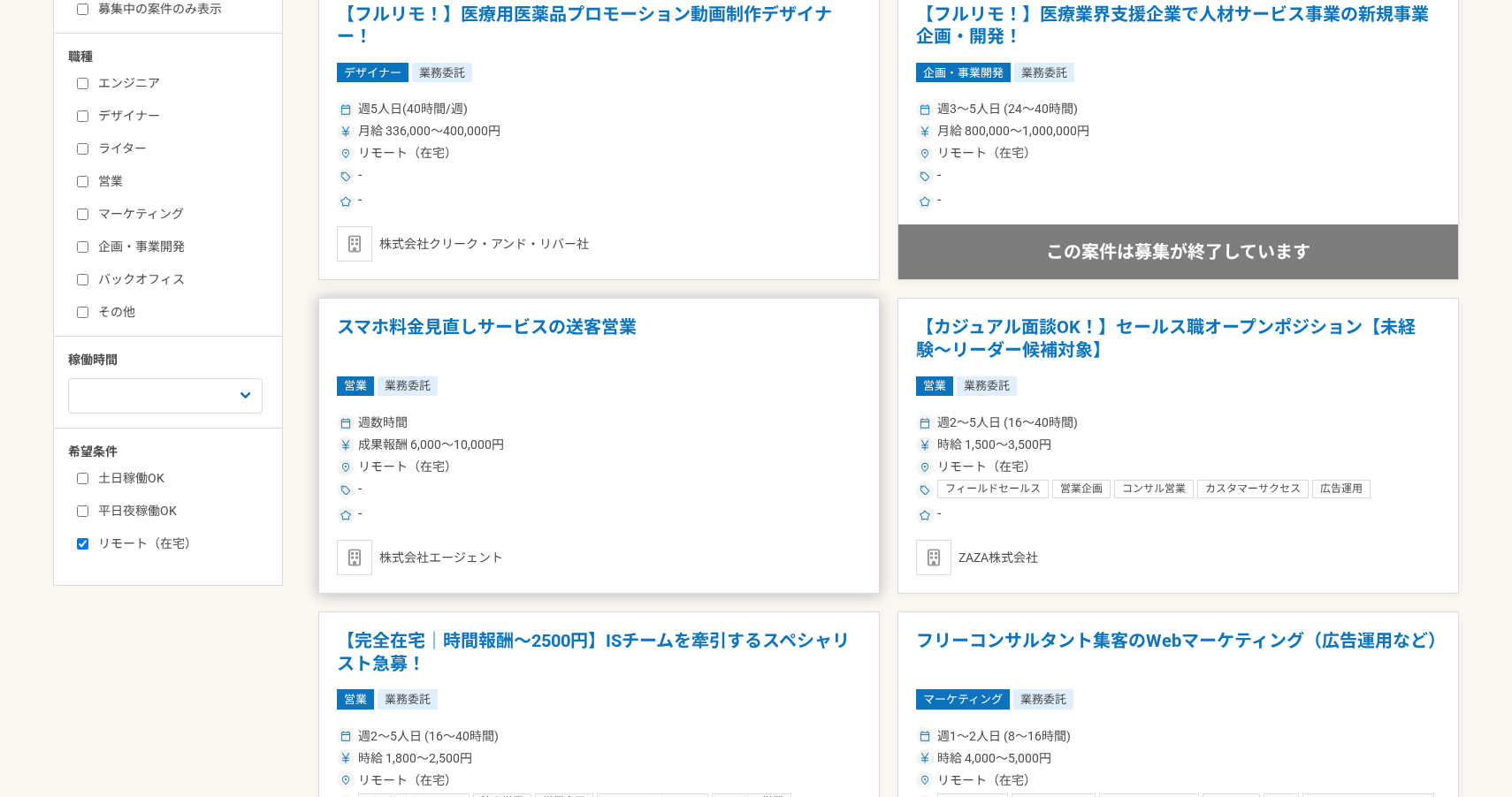
click at [783, 481] on div "-" at bounding box center [599, 491] width 524 height 21
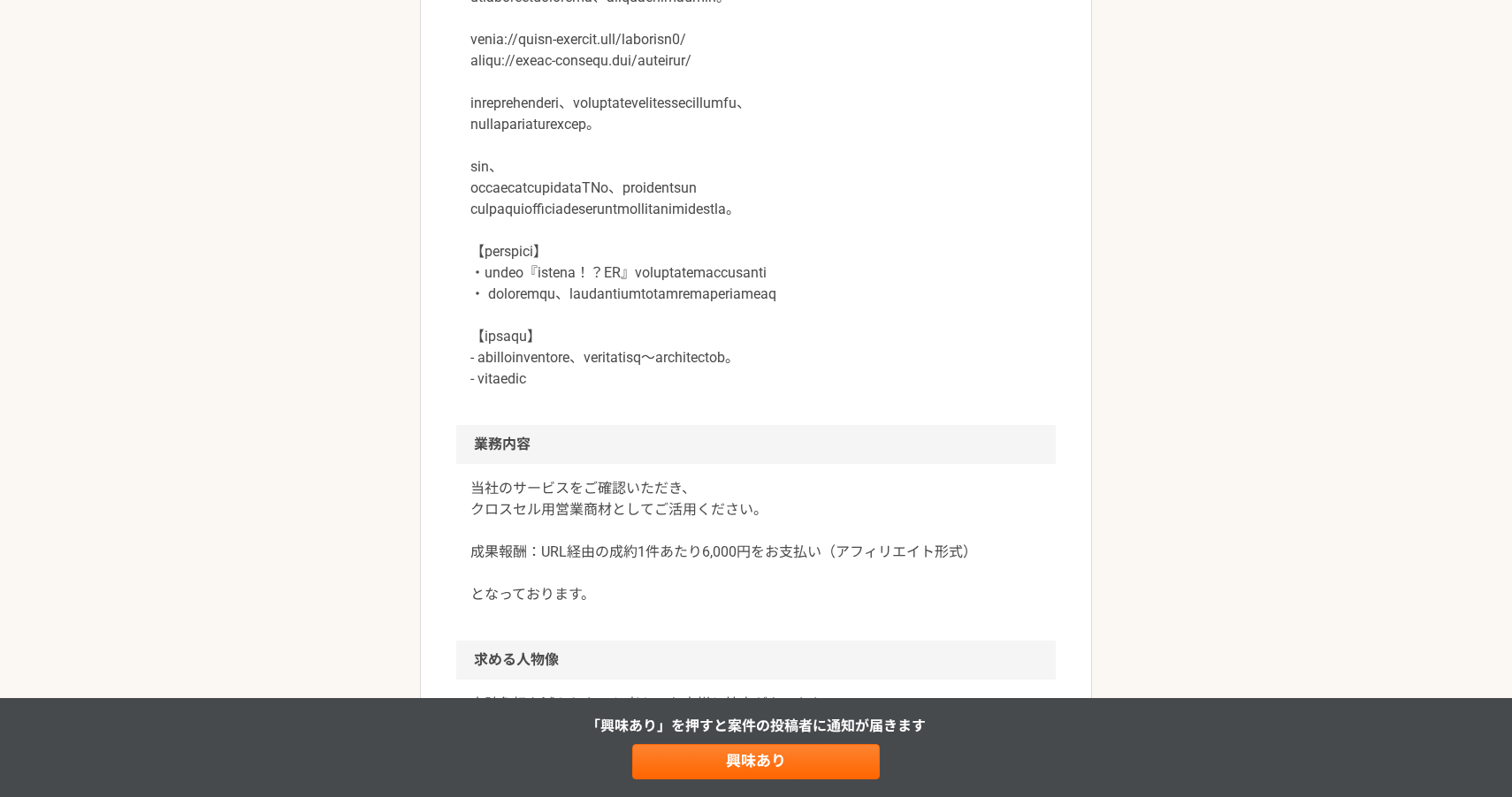
scroll to position [760, 0]
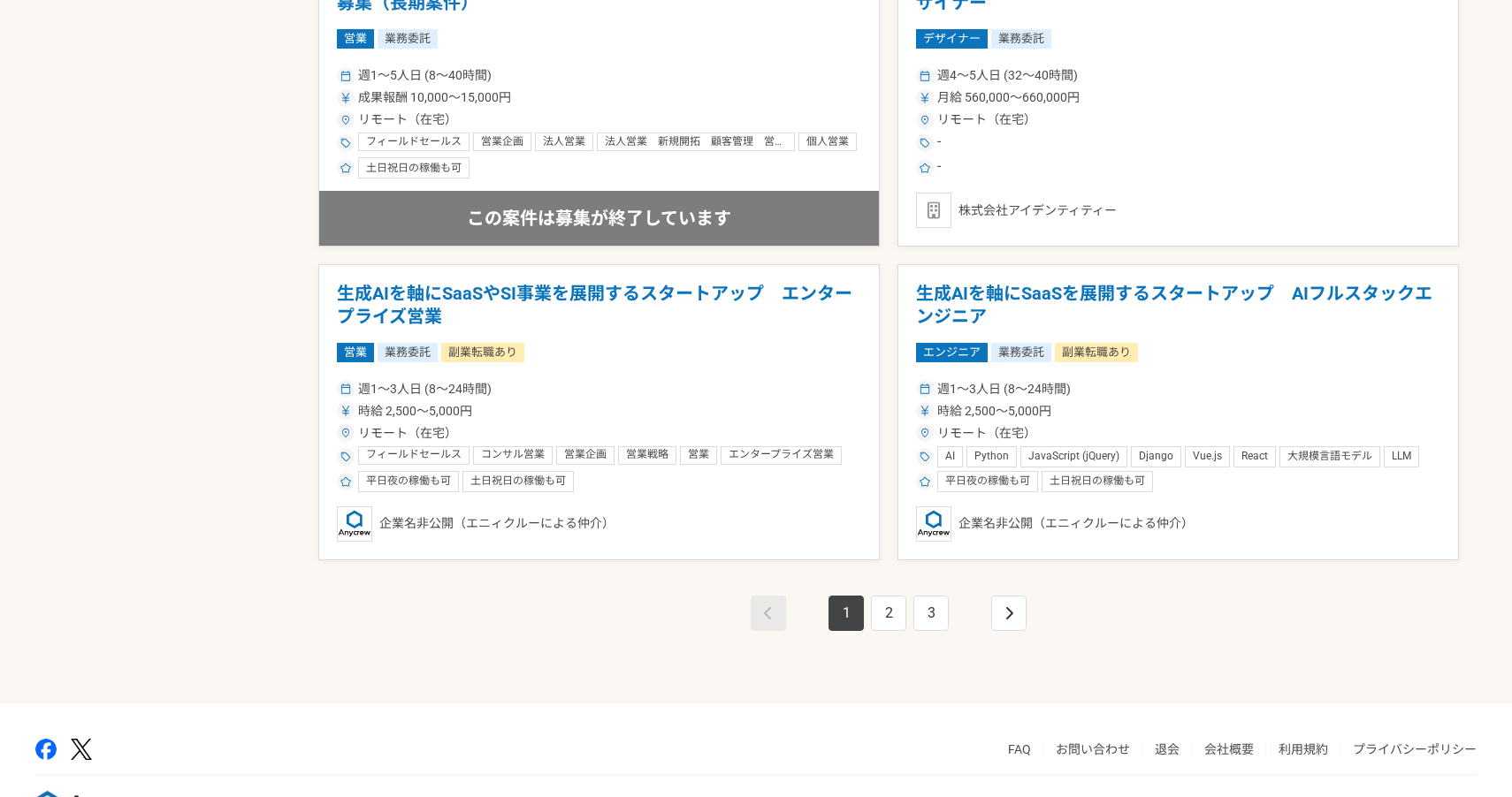
scroll to position [3004, 0]
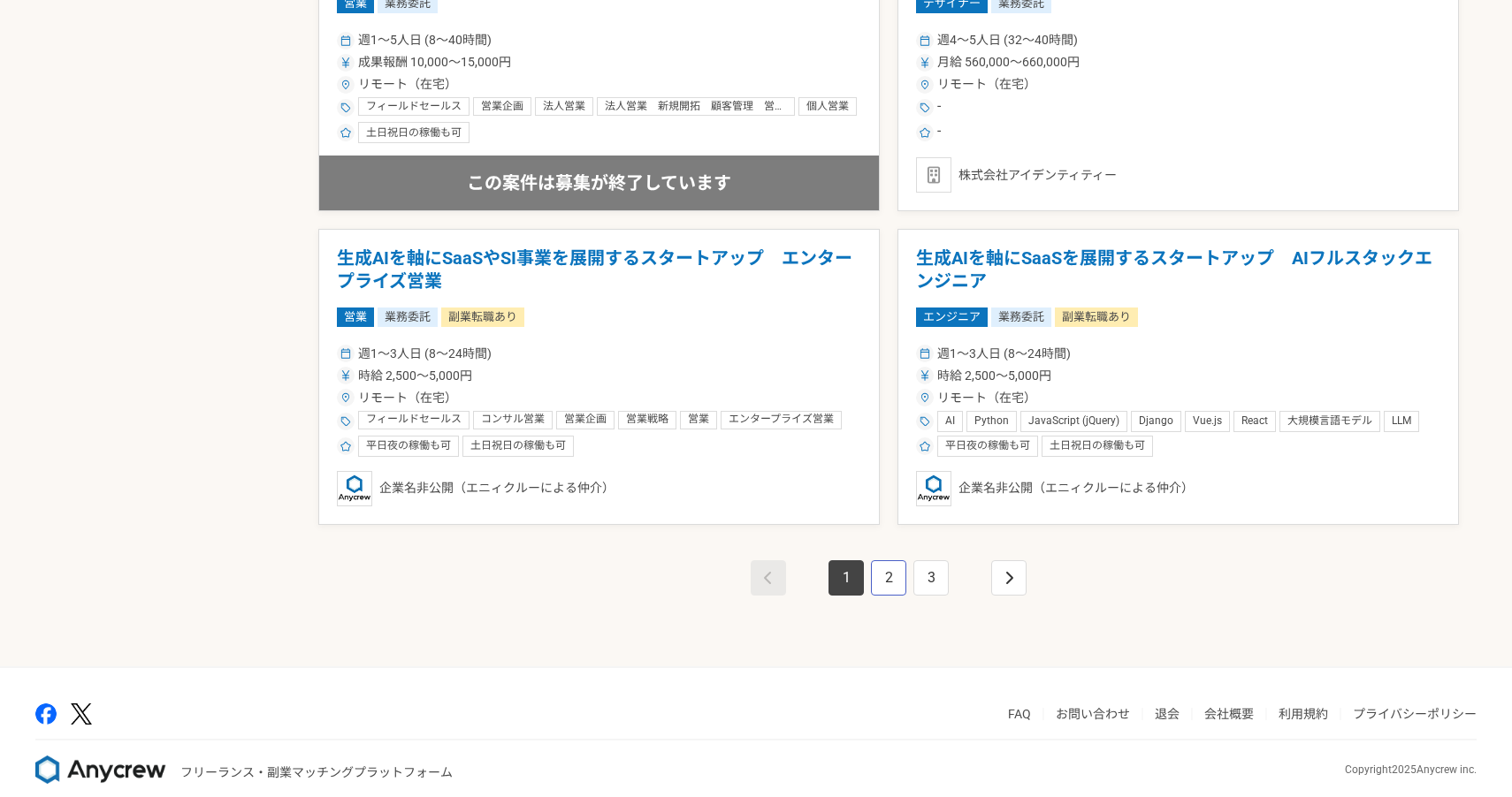
click at [876, 570] on link "2" at bounding box center [889, 579] width 35 height 35
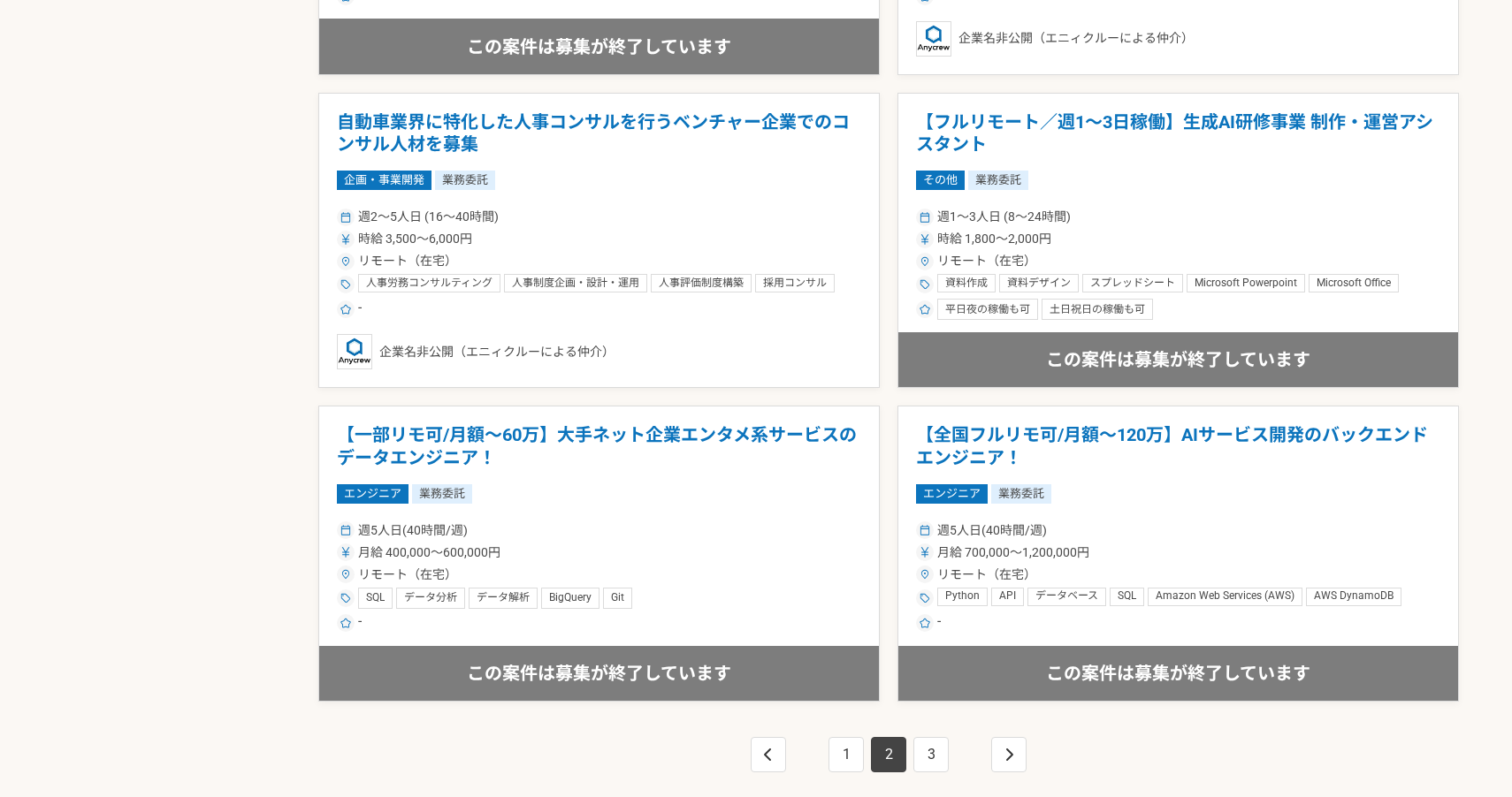
scroll to position [2883, 0]
